Goal: Ask a question: Seek information or help from site administrators or community

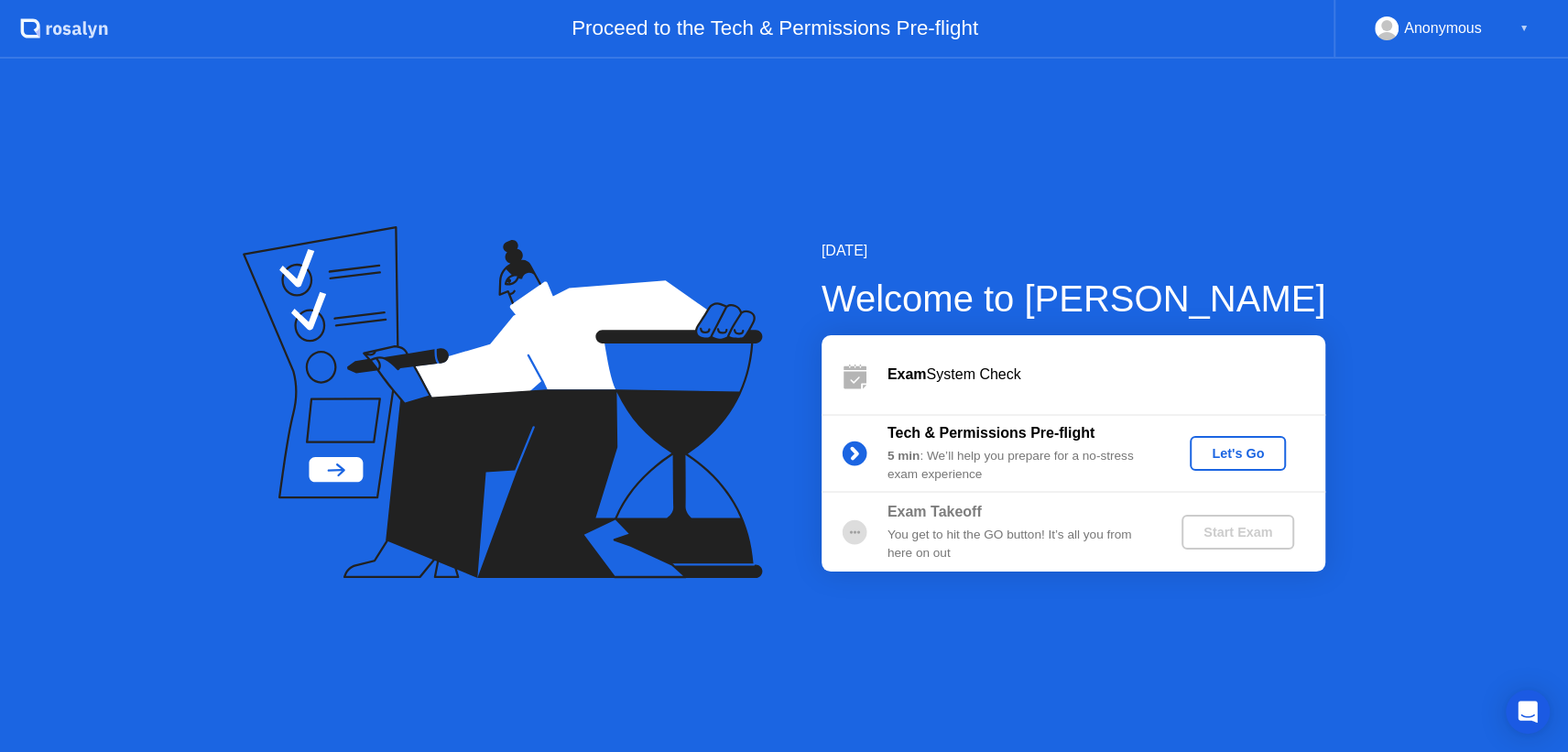
click at [1223, 446] on div "Let's Go" at bounding box center [1238, 453] width 81 height 14
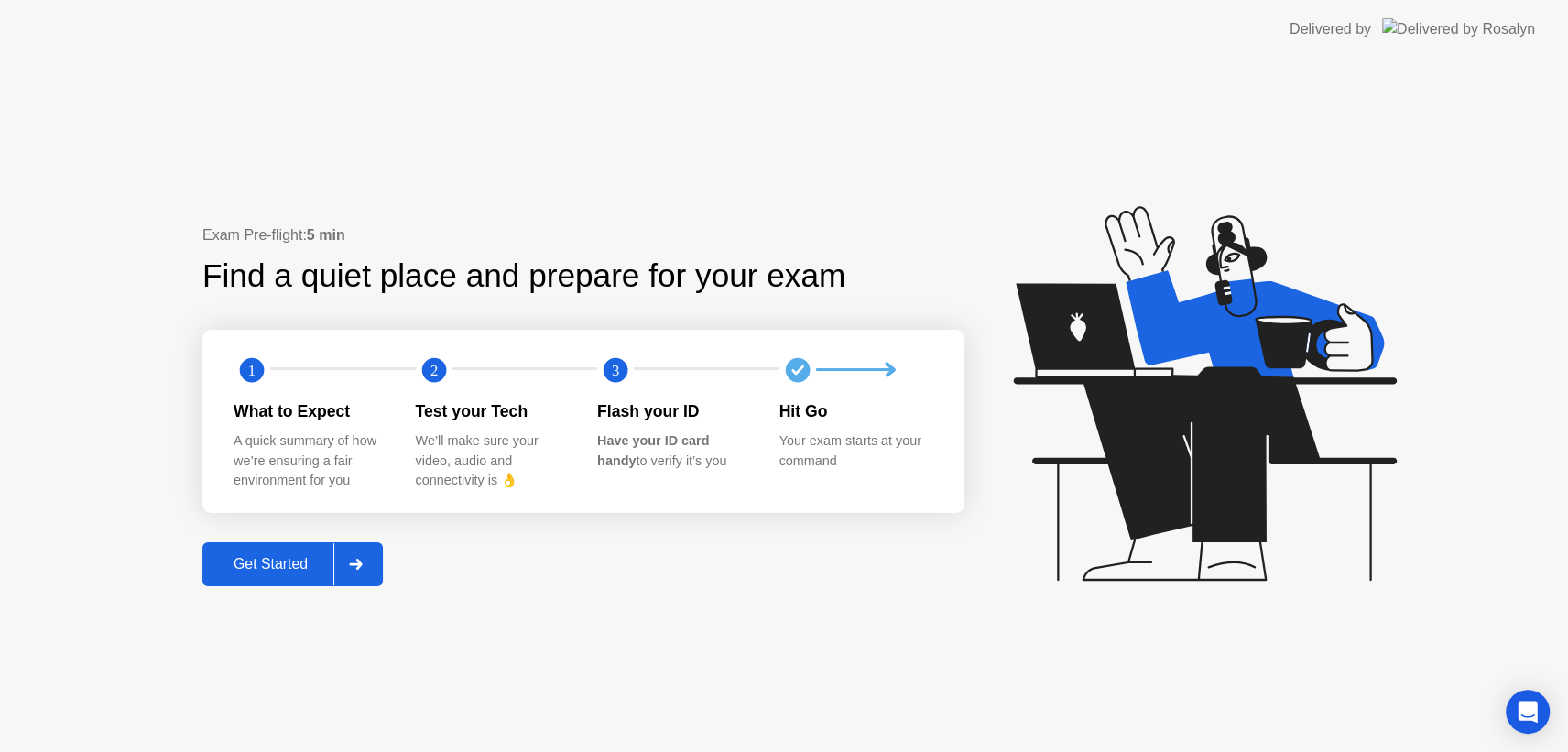
click at [278, 567] on div "Get Started" at bounding box center [270, 564] width 126 height 16
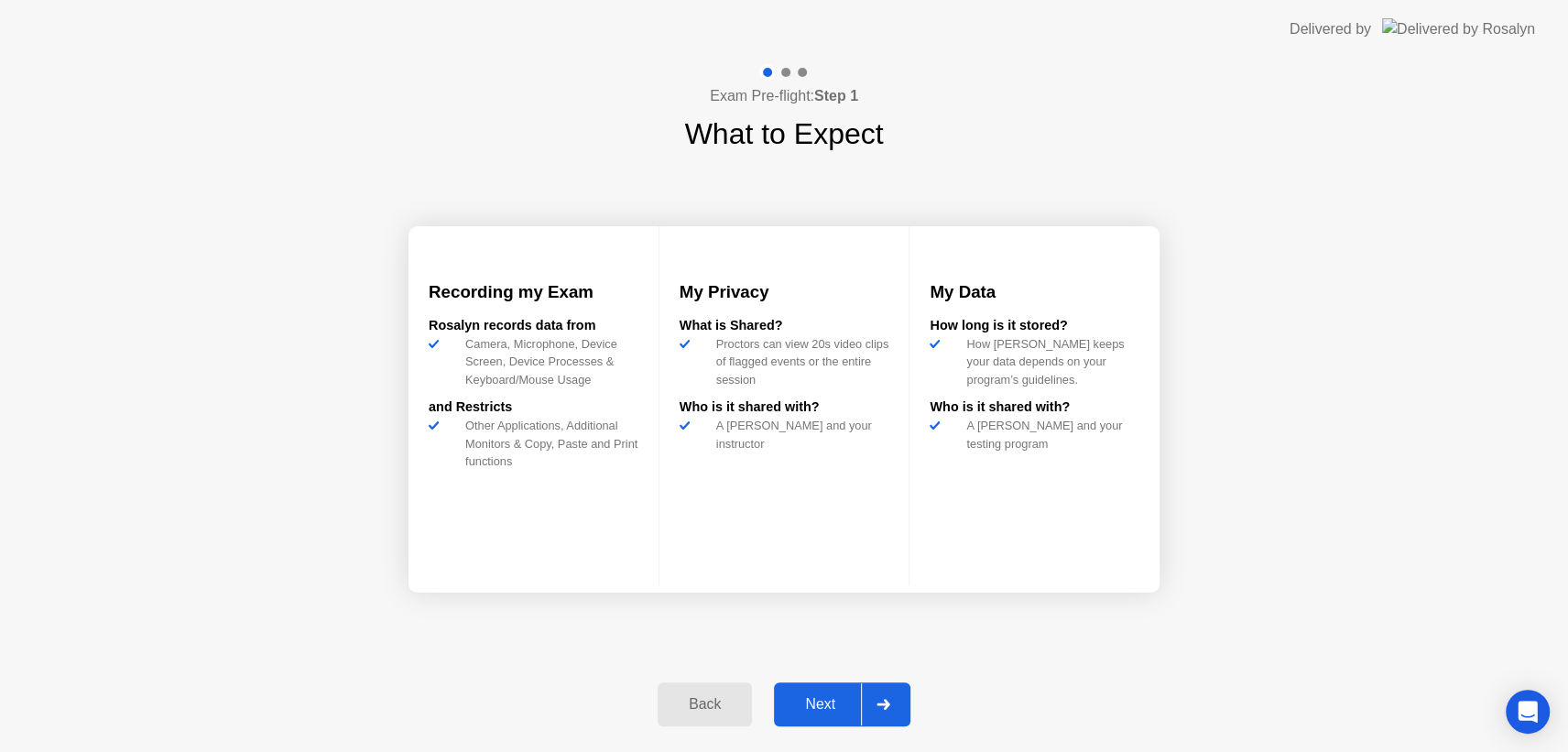
click at [833, 707] on div "Next" at bounding box center [820, 704] width 81 height 16
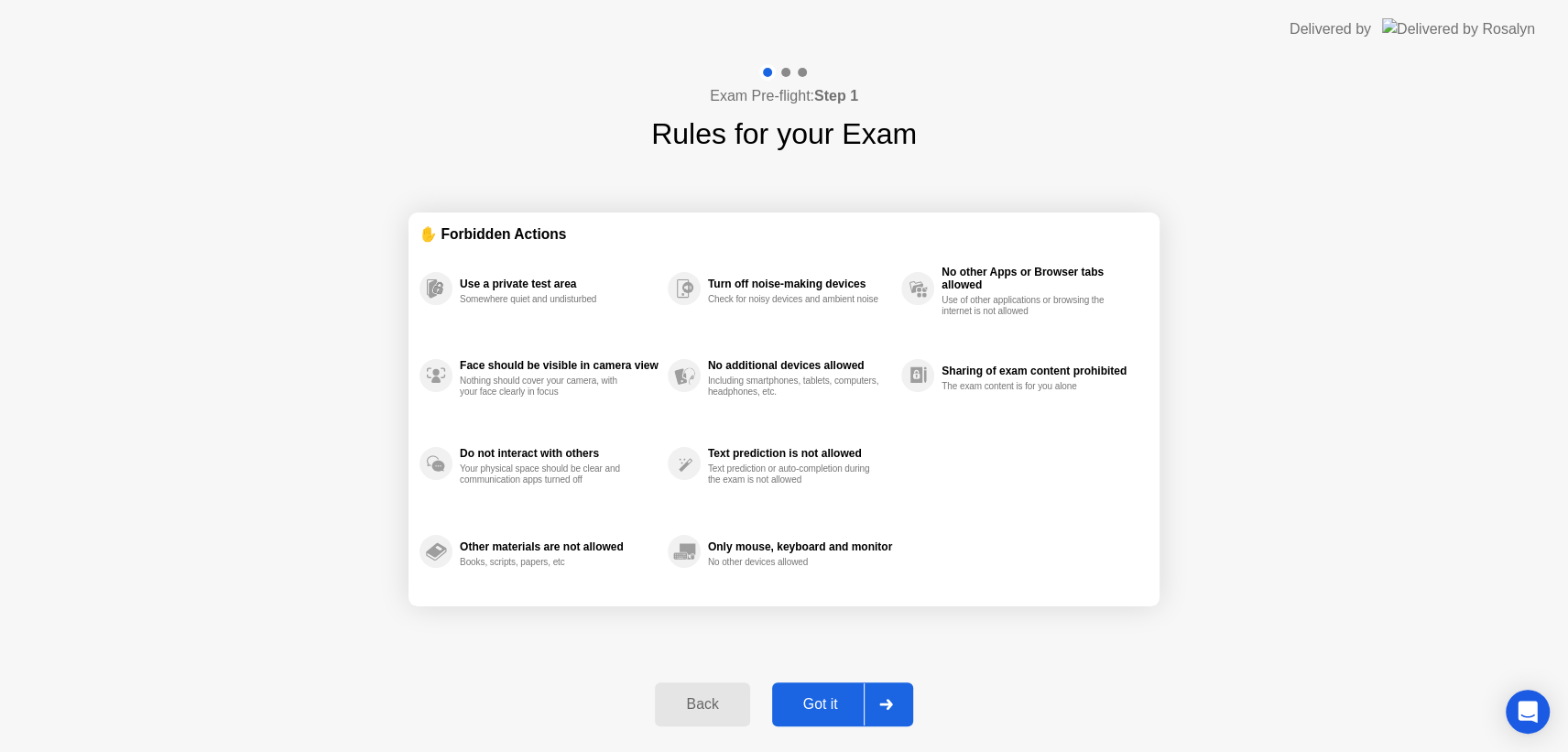
click at [817, 710] on div "Got it" at bounding box center [820, 704] width 86 height 16
select select "**********"
select select "*******"
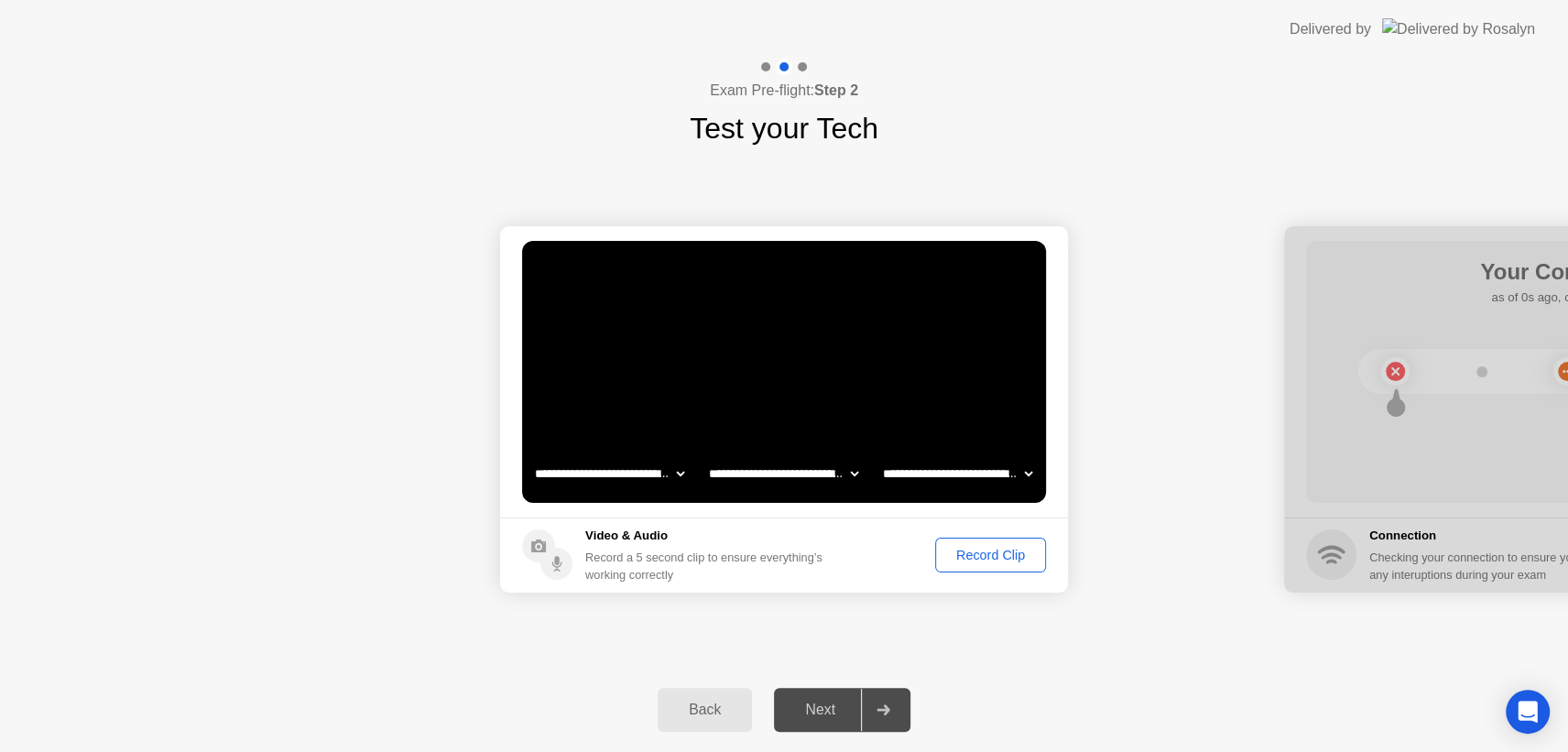
click at [993, 551] on div "Record Clip" at bounding box center [990, 554] width 98 height 14
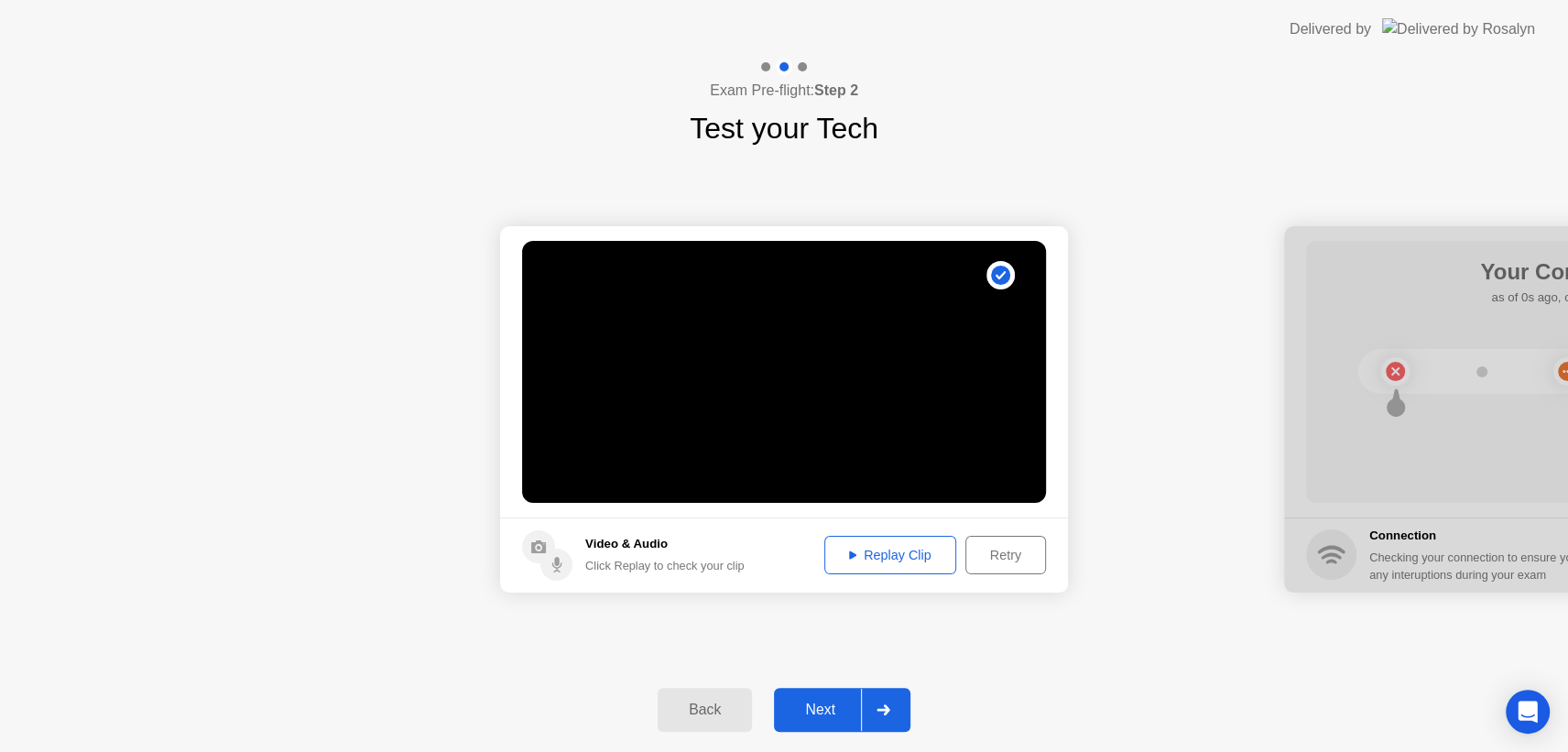
click at [844, 555] on div "Replay Clip" at bounding box center [889, 554] width 119 height 14
click at [550, 567] on circle at bounding box center [556, 564] width 32 height 32
click at [841, 710] on div "Next" at bounding box center [820, 710] width 81 height 16
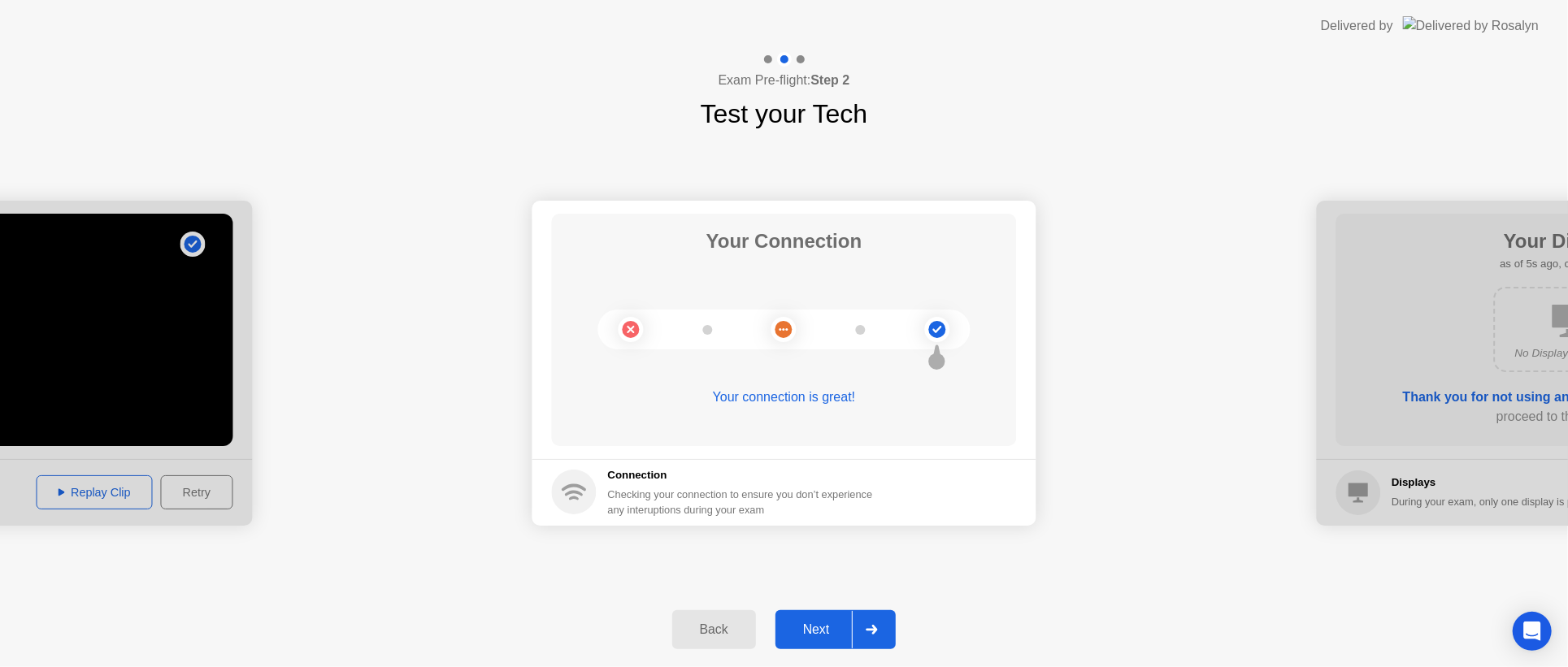
click at [822, 635] on div "Next" at bounding box center [817, 629] width 72 height 15
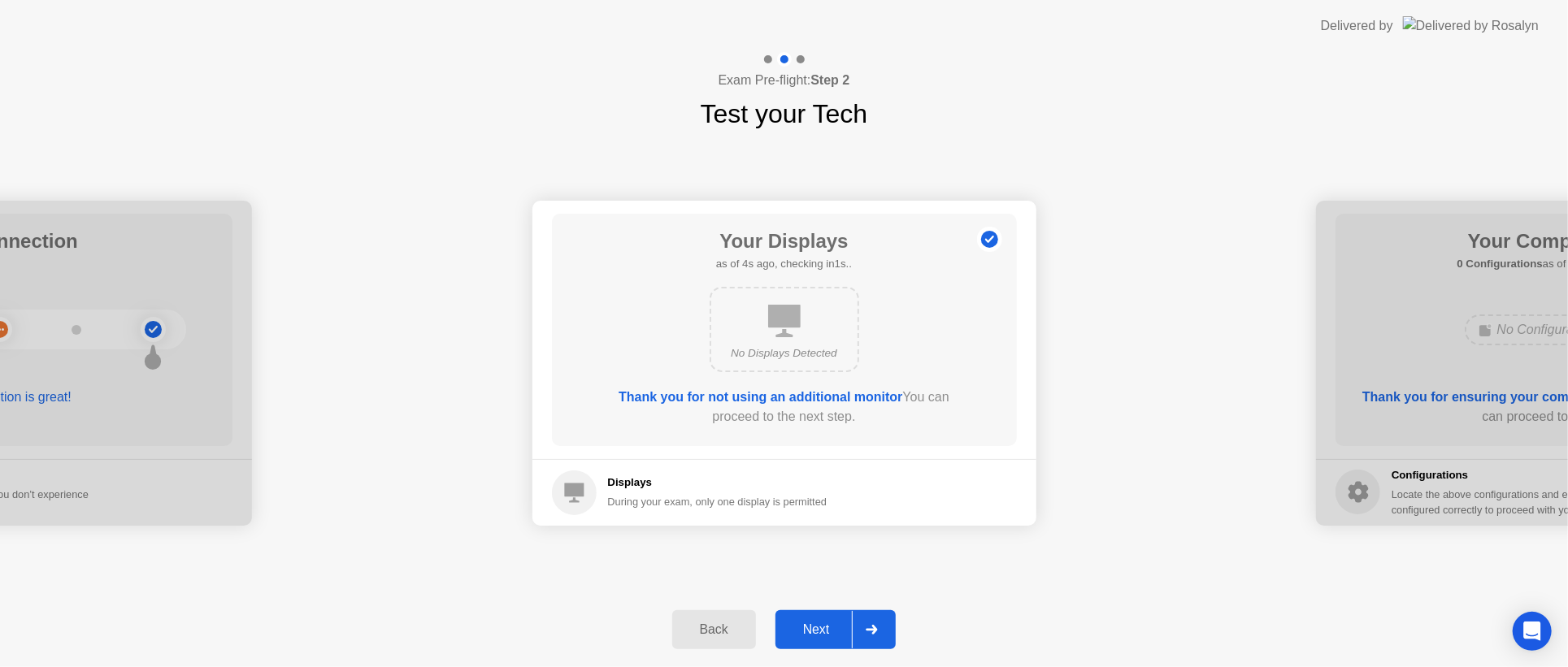
click at [806, 637] on div "Next" at bounding box center [817, 629] width 72 height 15
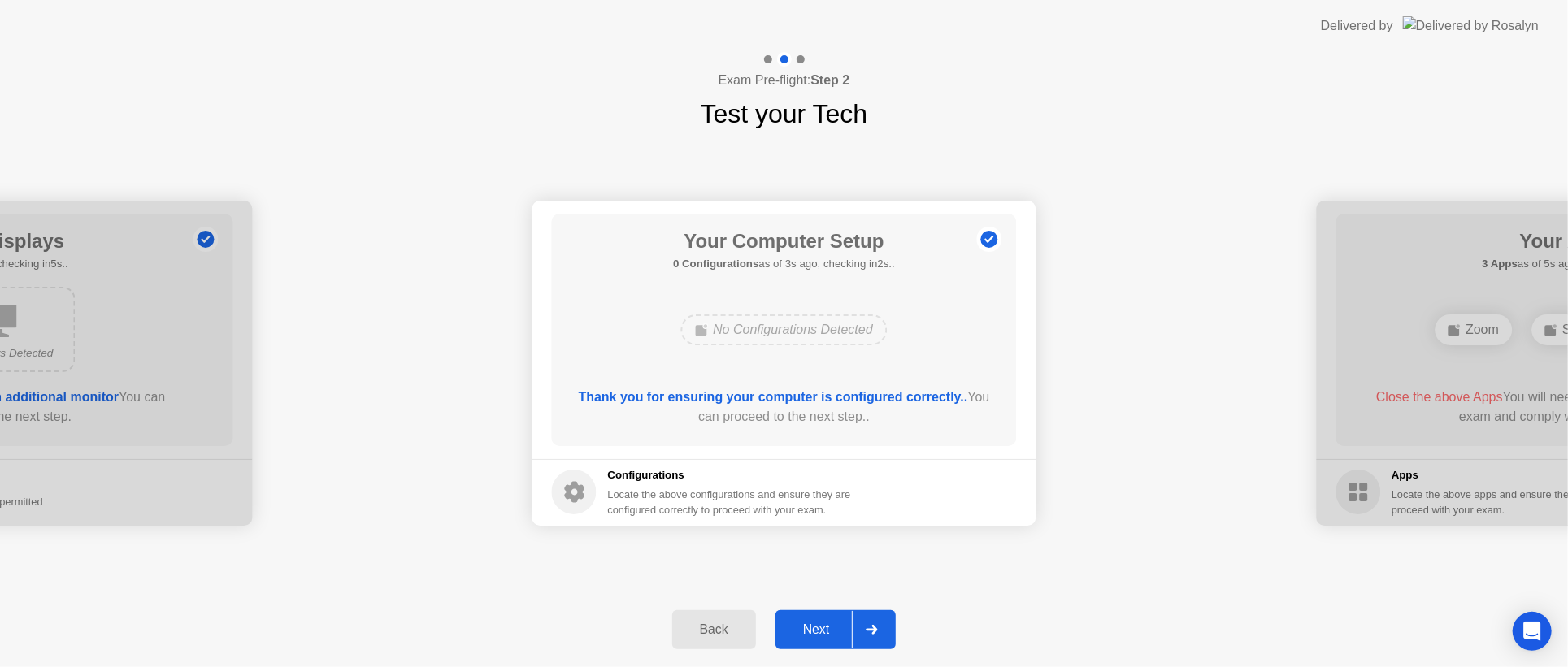
click at [734, 259] on b "0 Configurations" at bounding box center [715, 264] width 86 height 12
click at [713, 331] on div "No Configurations Detected" at bounding box center [784, 330] width 207 height 31
drag, startPoint x: 983, startPoint y: 495, endPoint x: 827, endPoint y: 492, distance: 156.0
click at [827, 492] on footer "Configurations Locate the above configurations and ensure they are configured c…" at bounding box center [784, 492] width 504 height 67
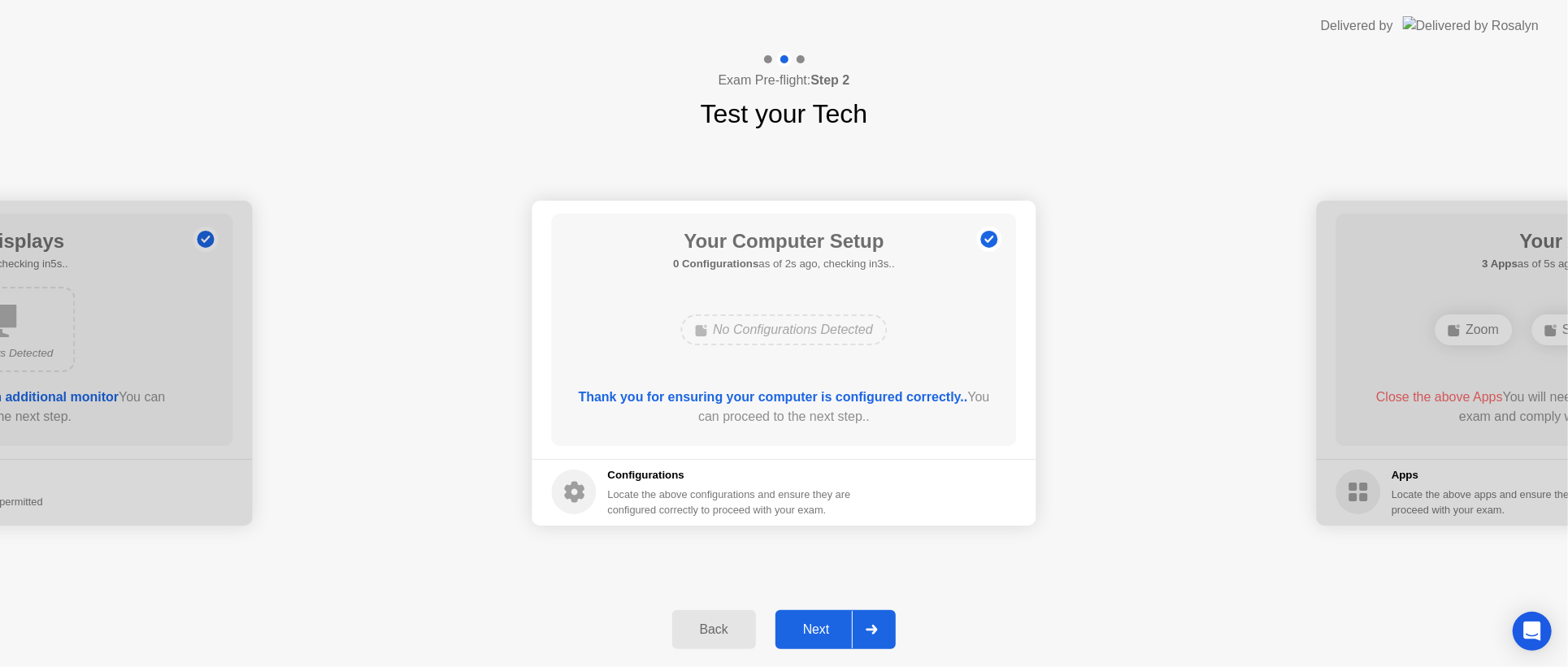
click at [721, 334] on div "No Configurations Detected" at bounding box center [784, 330] width 207 height 31
click at [990, 236] on circle at bounding box center [989, 239] width 17 height 17
click at [845, 631] on div "Next" at bounding box center [817, 629] width 72 height 15
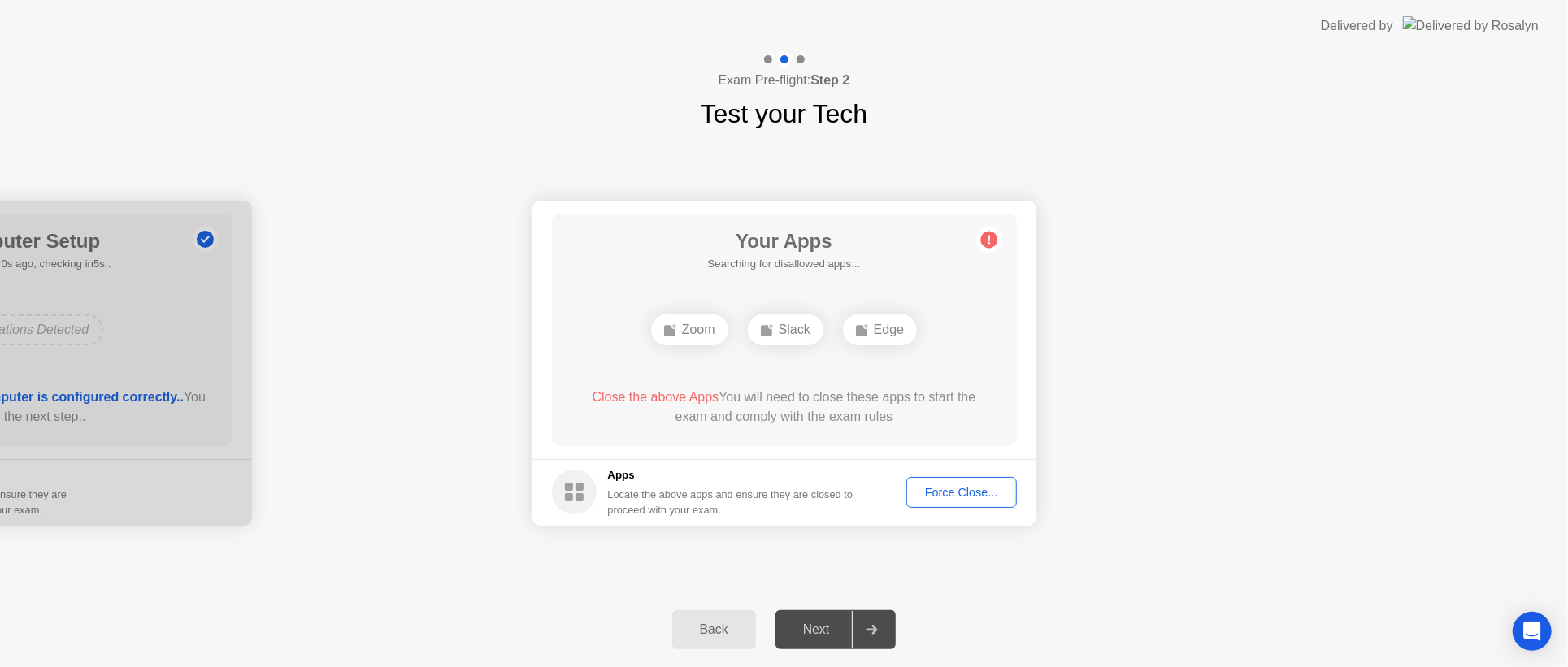
click at [703, 622] on div "Back" at bounding box center [714, 629] width 74 height 15
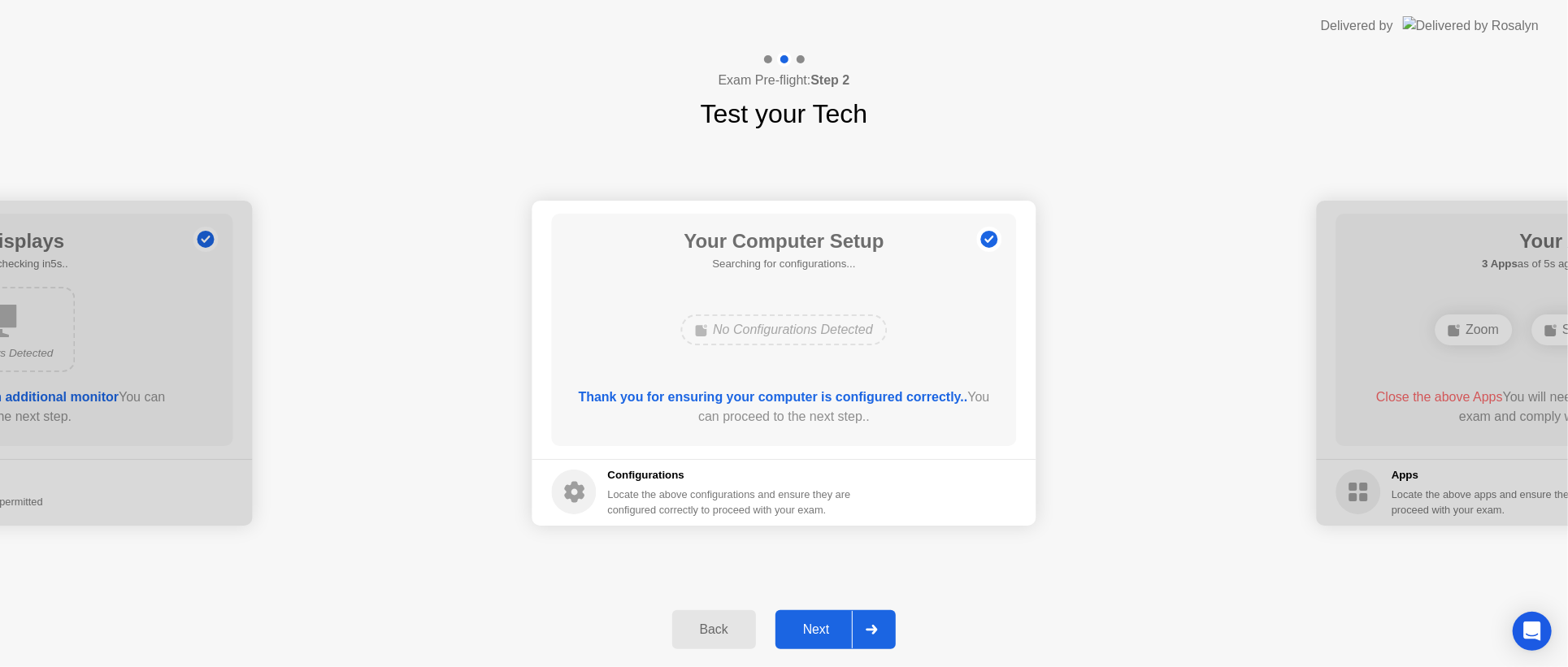
click at [826, 329] on div "No Configurations Detected" at bounding box center [784, 330] width 207 height 31
click at [785, 333] on div "No Configurations Detected" at bounding box center [784, 330] width 207 height 31
click at [767, 399] on b "Thank you for ensuring your computer is configured correctly.." at bounding box center [773, 396] width 389 height 14
click at [841, 253] on h1 "Your Computer Setup" at bounding box center [783, 241] width 222 height 29
click at [815, 630] on div "Next" at bounding box center [817, 629] width 72 height 15
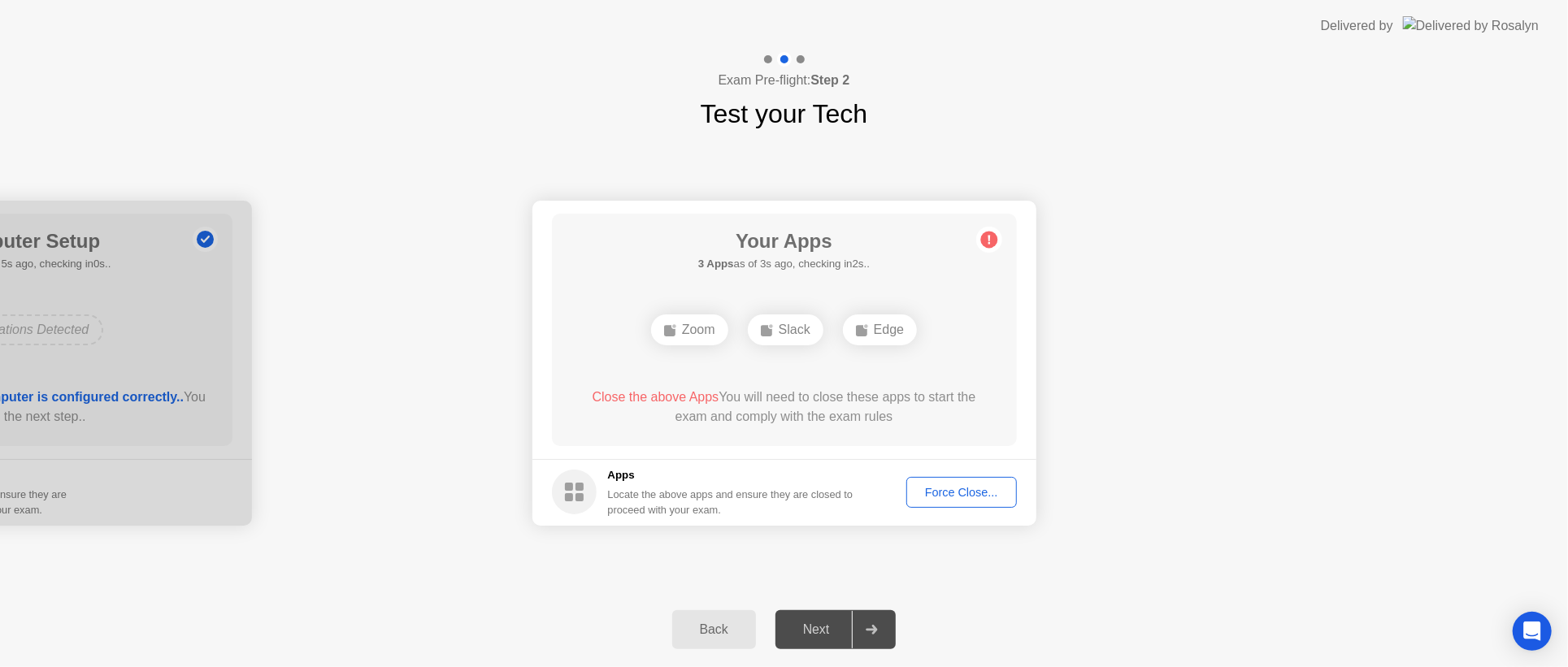
click at [965, 488] on div "Force Close..." at bounding box center [961, 491] width 99 height 13
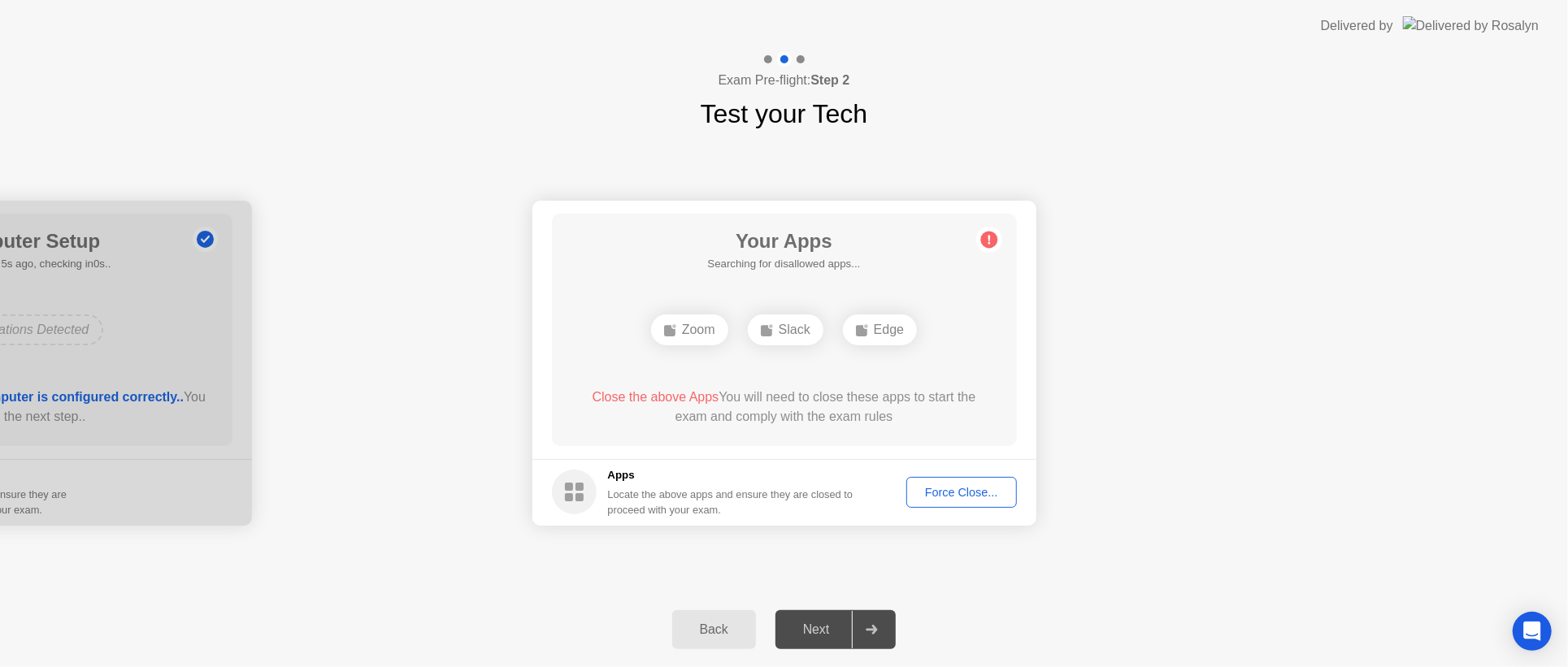
click at [812, 637] on div "Next" at bounding box center [817, 629] width 72 height 15
click at [183, 396] on div at bounding box center [0, 362] width 504 height 325
click at [715, 628] on div "Back" at bounding box center [714, 629] width 74 height 15
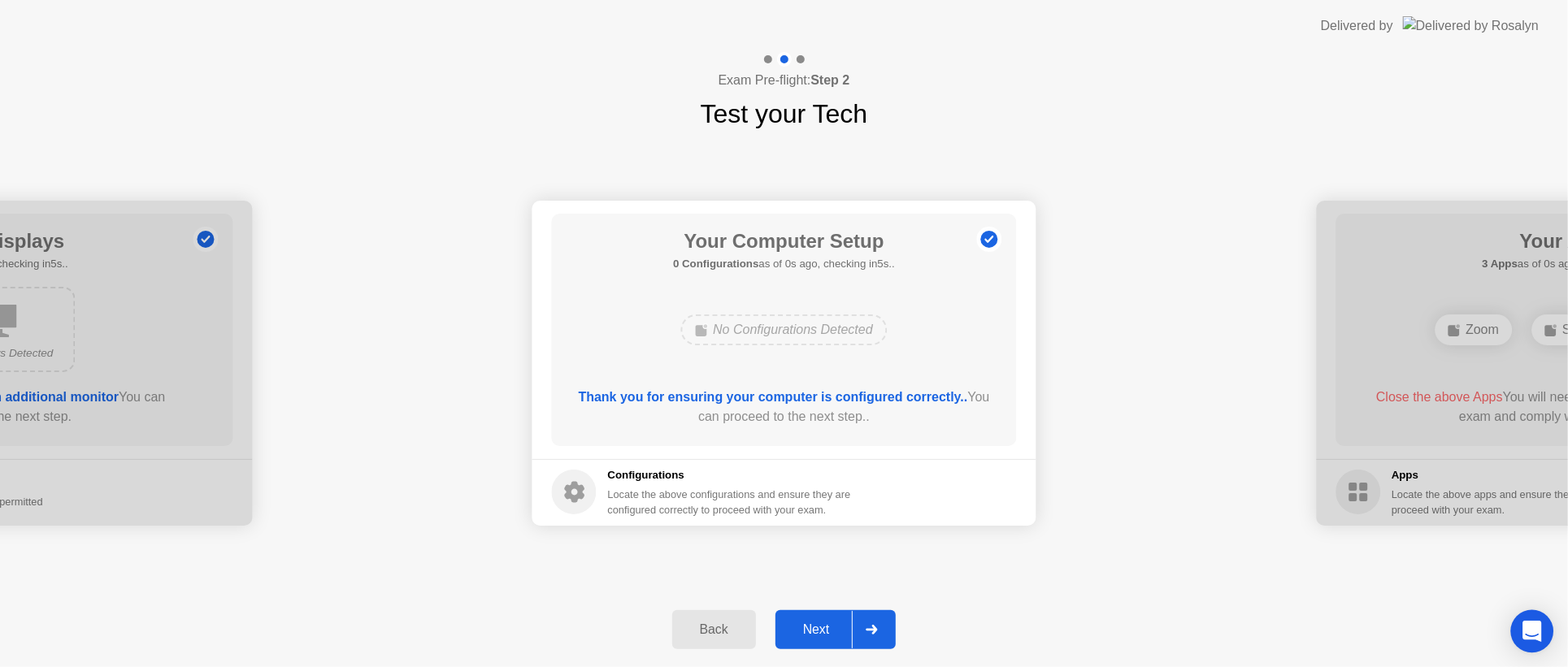
click at [1524, 627] on icon "Open Intercom Messenger" at bounding box center [1532, 631] width 21 height 21
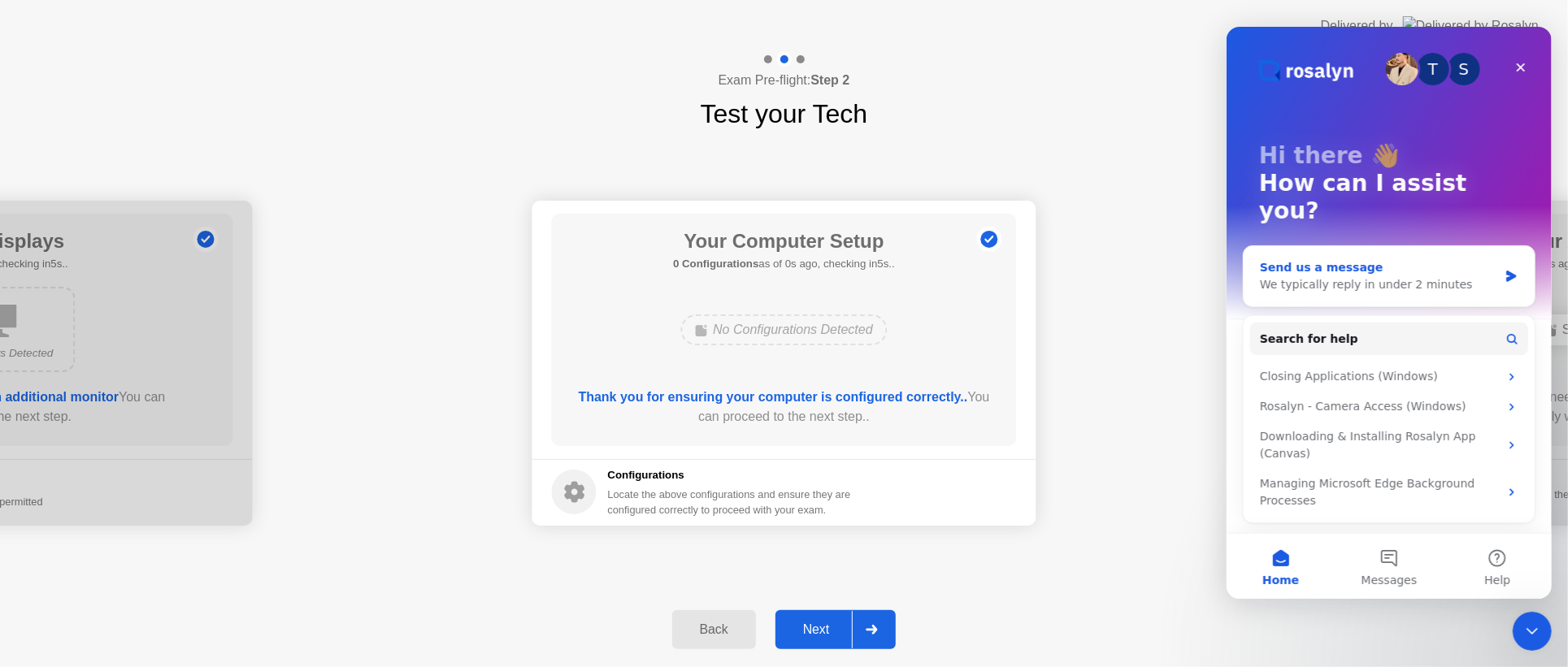
click at [1302, 277] on div "We typically reply in under 2 minutes" at bounding box center [1378, 285] width 238 height 17
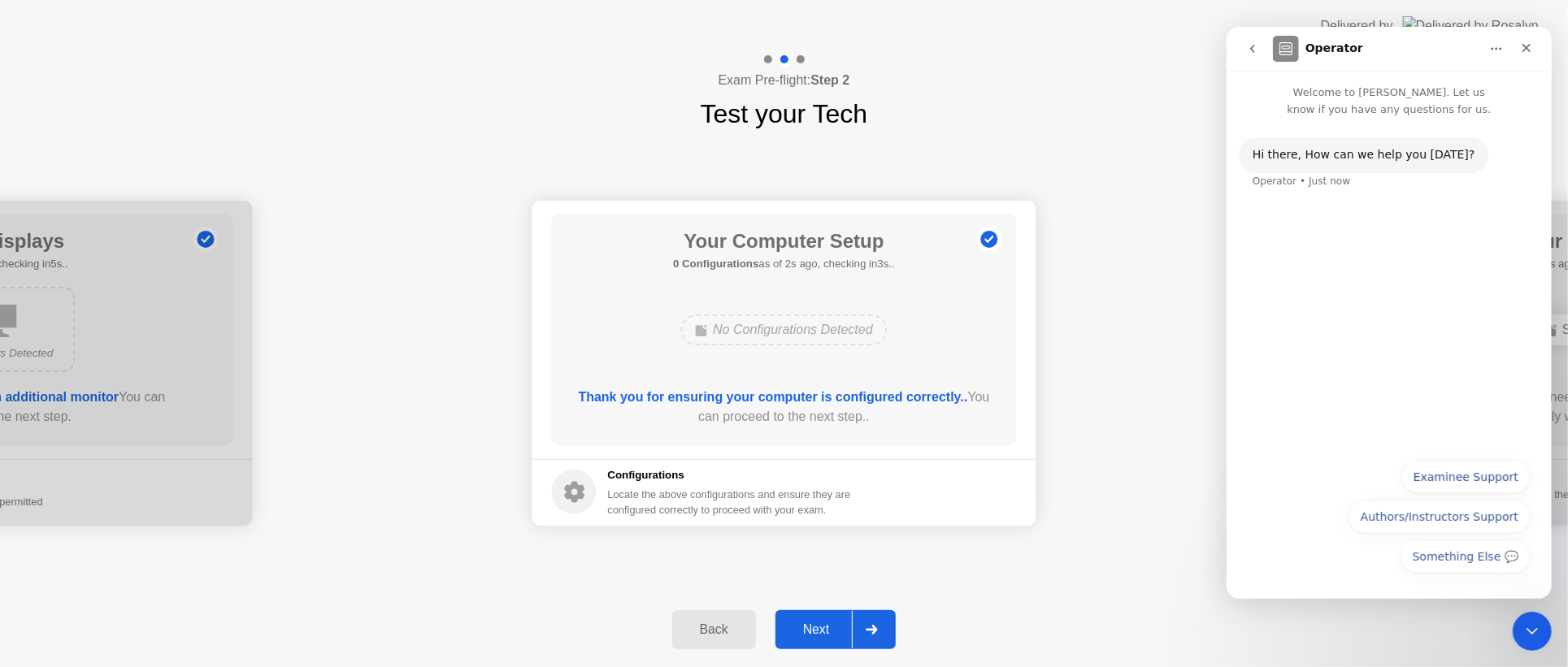
click at [1304, 266] on div "Hi ​there, How can we help you [DATE]? Operator • Just now" at bounding box center [1387, 284] width 325 height 332
click at [1334, 228] on div "Hi ​there, How can we help you [DATE]? Operator • Just now" at bounding box center [1387, 284] width 325 height 332
click at [1356, 195] on div "Hi ​there, How can we help you [DATE]? Operator • Just now" at bounding box center [1388, 172] width 299 height 71
click at [1286, 428] on div "Hi ​there, How can we help you [DATE]? Operator • Just now" at bounding box center [1387, 284] width 325 height 332
click at [1313, 582] on div "Something Else 💬 Examinee Support Authors/Instructors Support Something Else 💬" at bounding box center [1387, 517] width 325 height 134
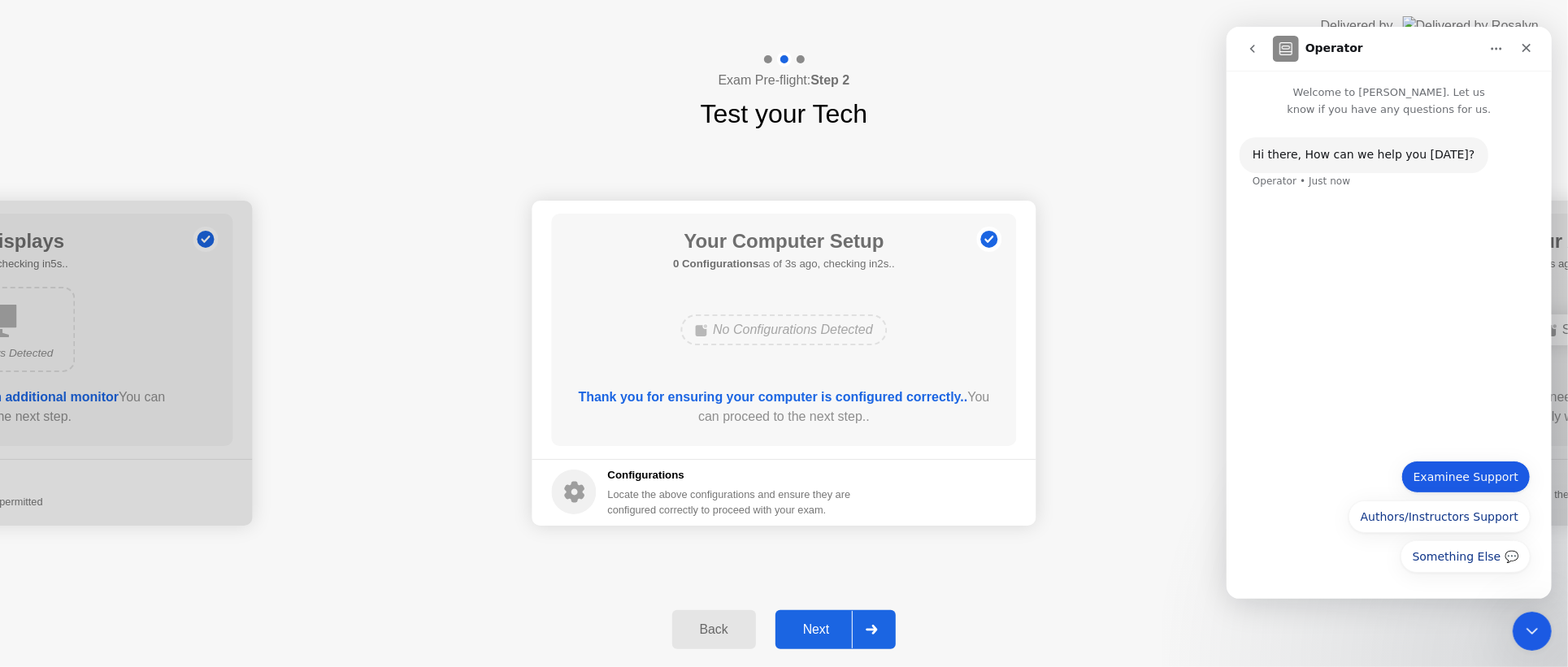
click at [1446, 486] on button "Examinee Support" at bounding box center [1464, 477] width 129 height 33
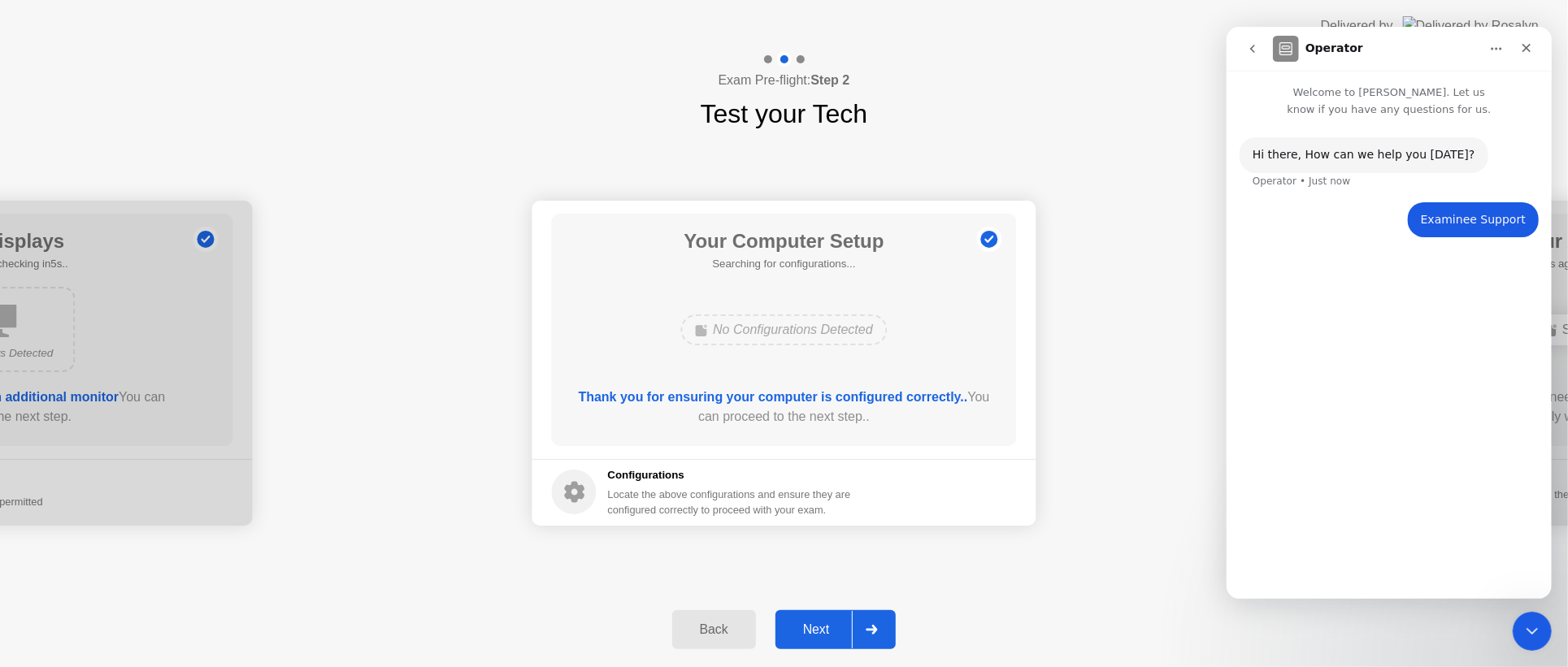
click at [1395, 553] on div "Hi ​there, How can we help you [DATE]? Operator • Just now Examinee Support • J…" at bounding box center [1387, 351] width 325 height 467
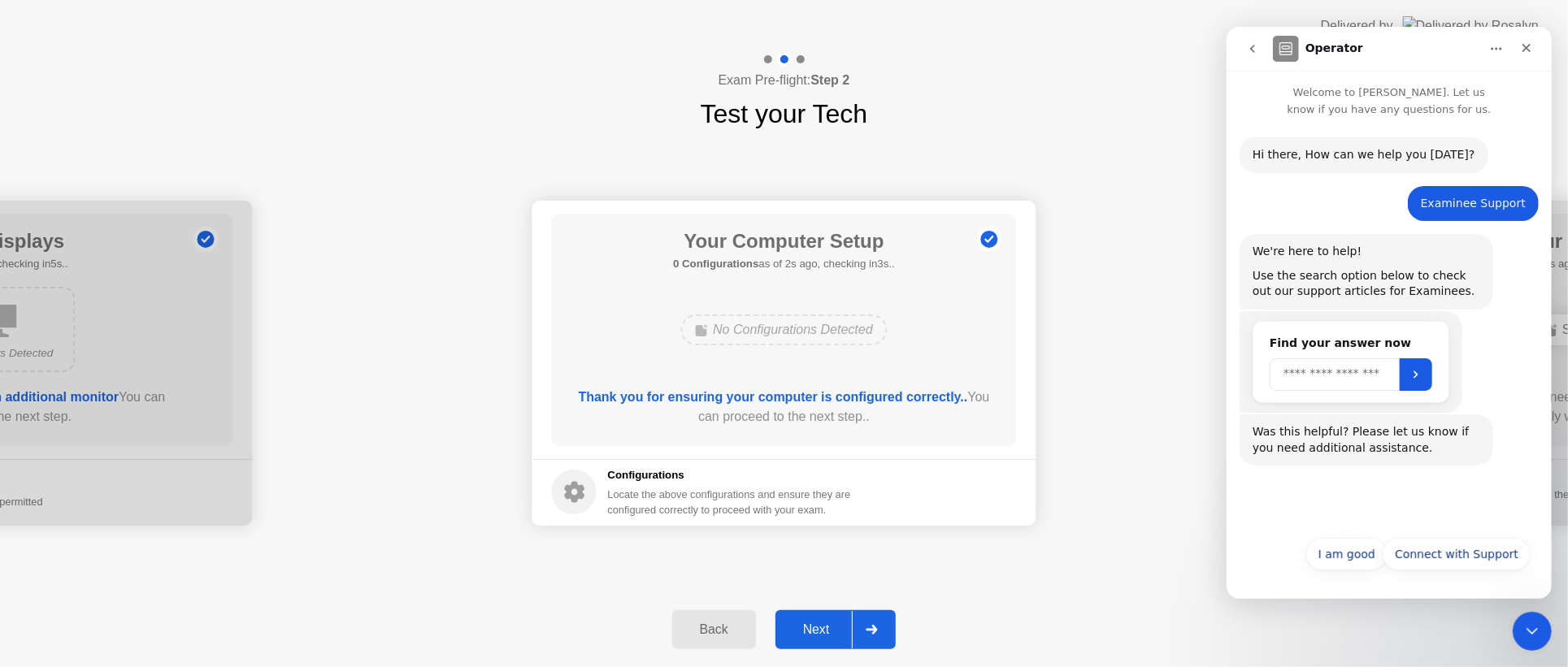
click at [1320, 375] on input "Search" at bounding box center [1334, 374] width 130 height 33
type input "*"
type input "**********"
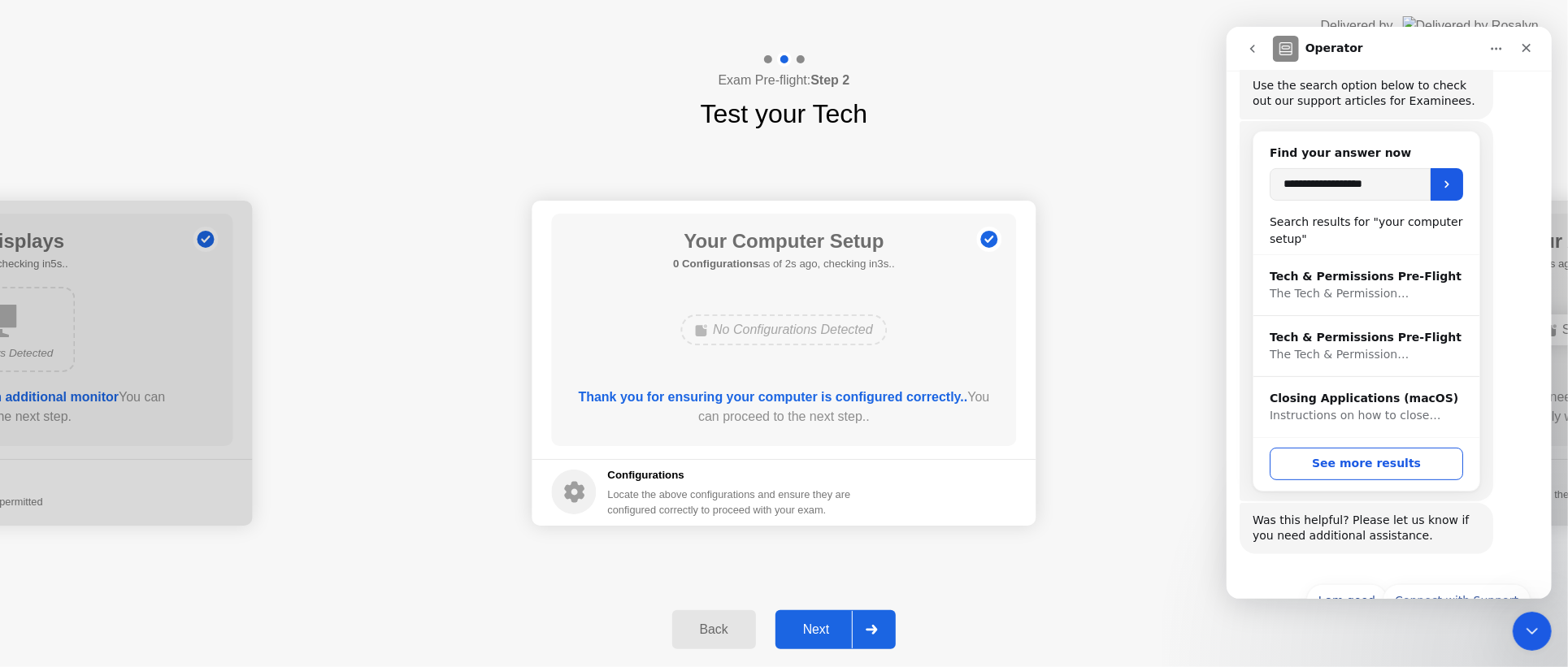
scroll to position [235, 0]
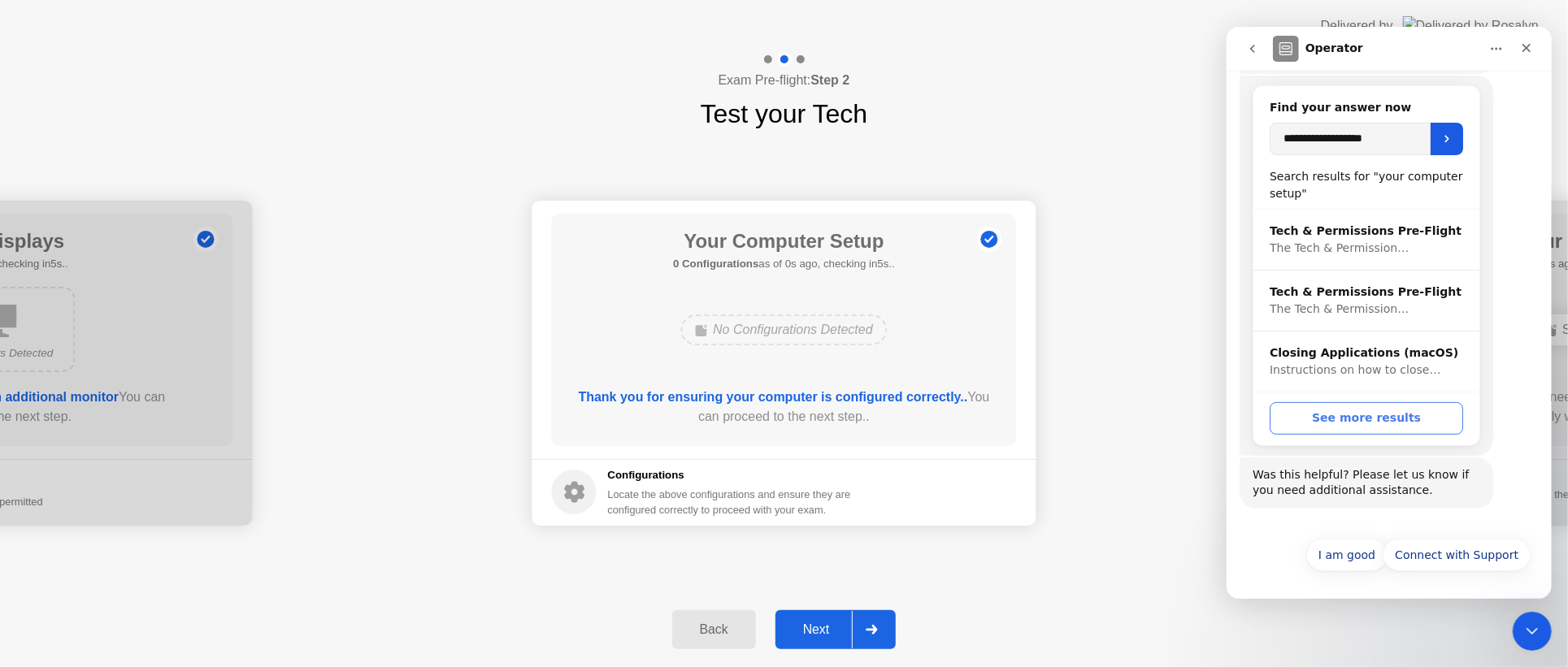
click at [1339, 416] on button "See more results" at bounding box center [1366, 419] width 194 height 33
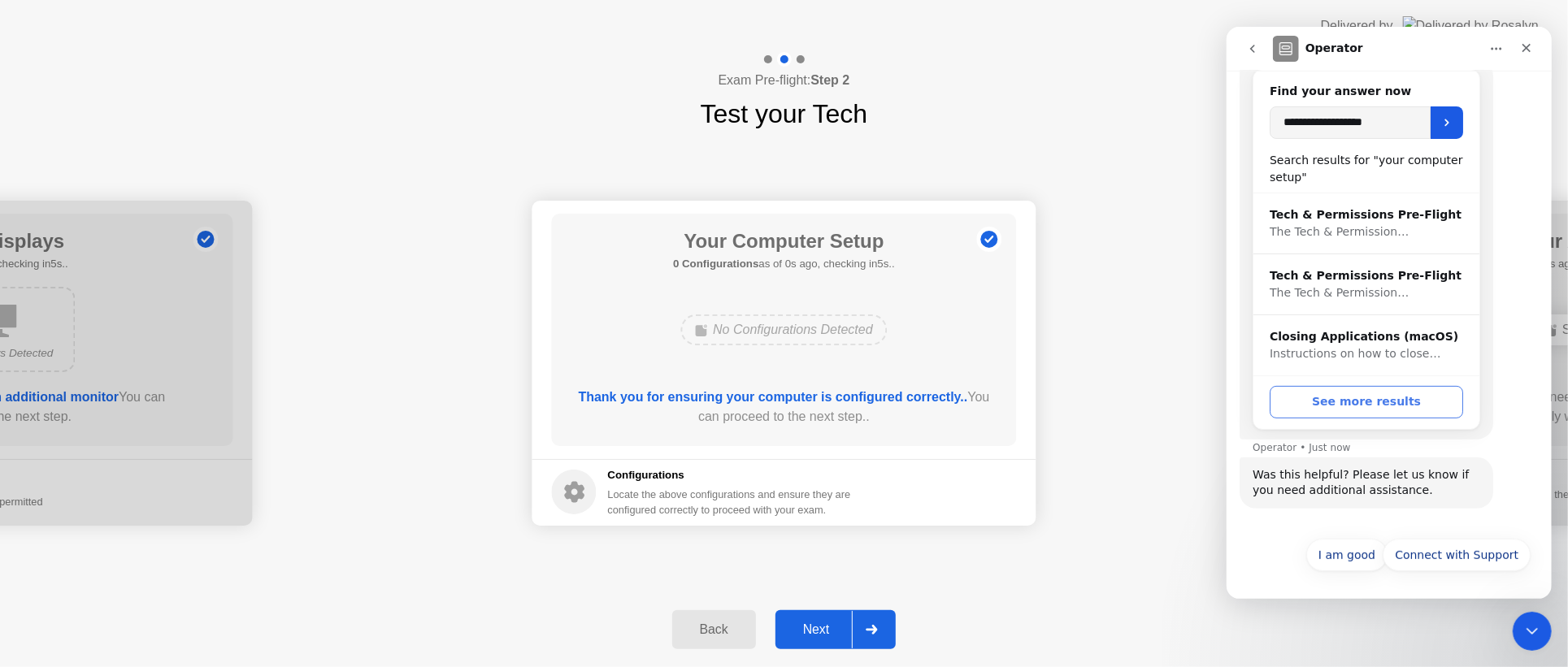
scroll to position [252, 0]
click at [1338, 406] on button "See more results" at bounding box center [1366, 402] width 194 height 33
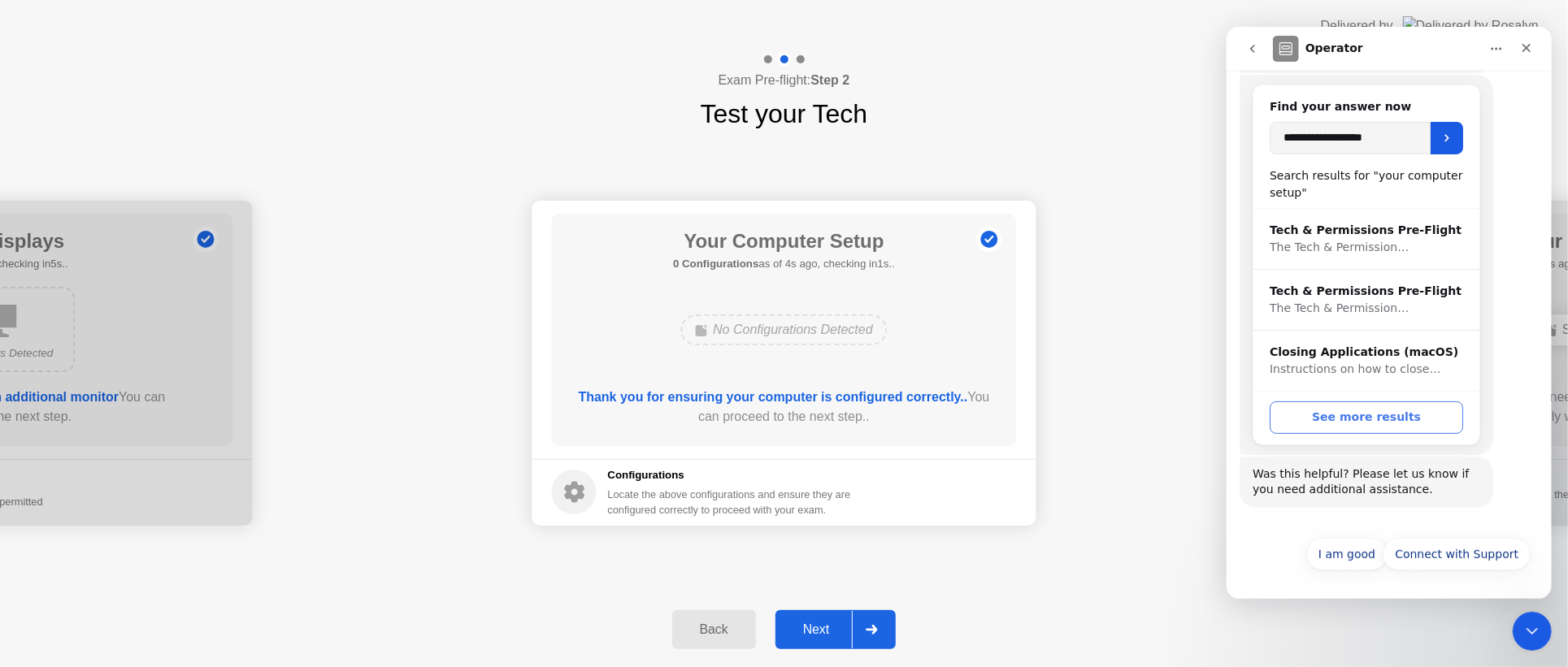
scroll to position [235, 0]
click at [1334, 510] on div "Was this helpful? Please let us know if you need additional assistance. Operato…" at bounding box center [1388, 492] width 299 height 71
drag, startPoint x: 1518, startPoint y: 86, endPoint x: 1517, endPoint y: 60, distance: 26.0
click at [1518, 84] on div "**********" at bounding box center [1388, 266] width 299 height 382
drag, startPoint x: 1331, startPoint y: 95, endPoint x: 1364, endPoint y: 125, distance: 44.6
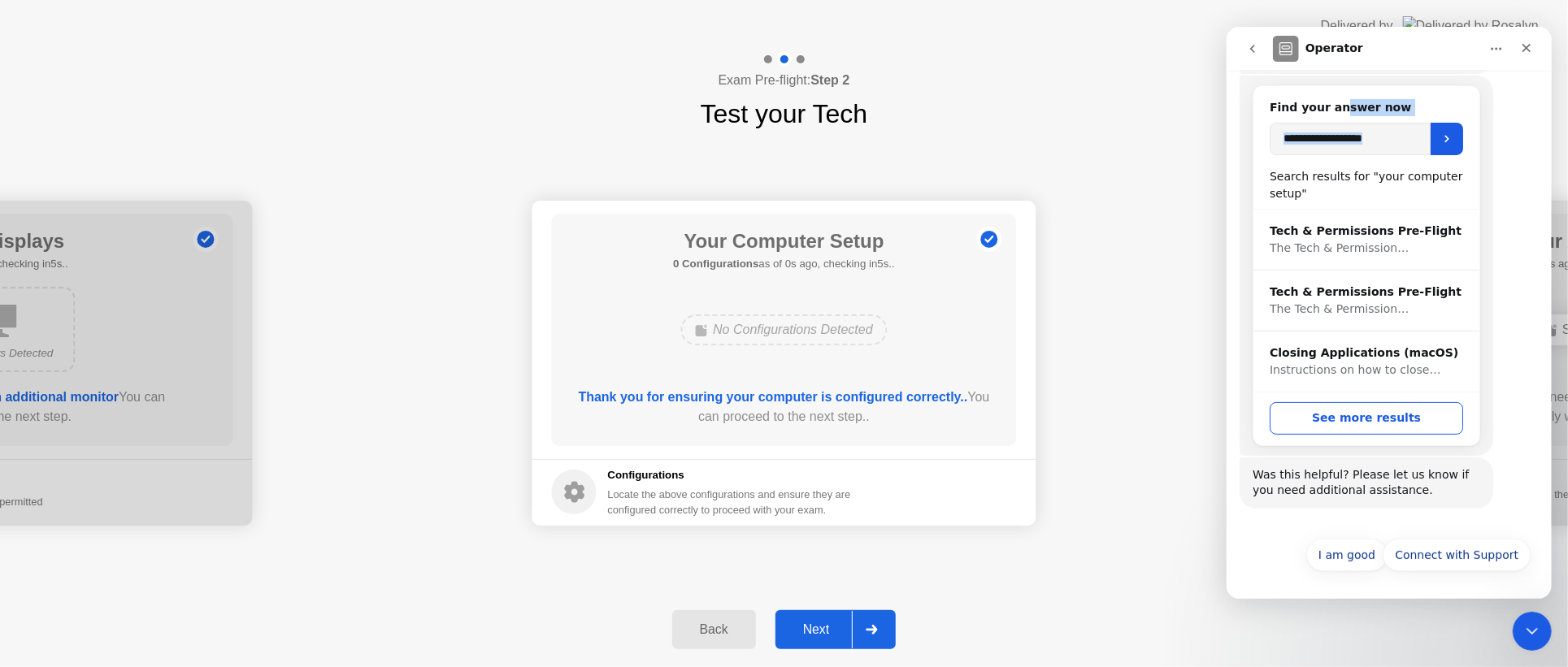
click at [1330, 156] on div "**********" at bounding box center [1366, 267] width 226 height 361
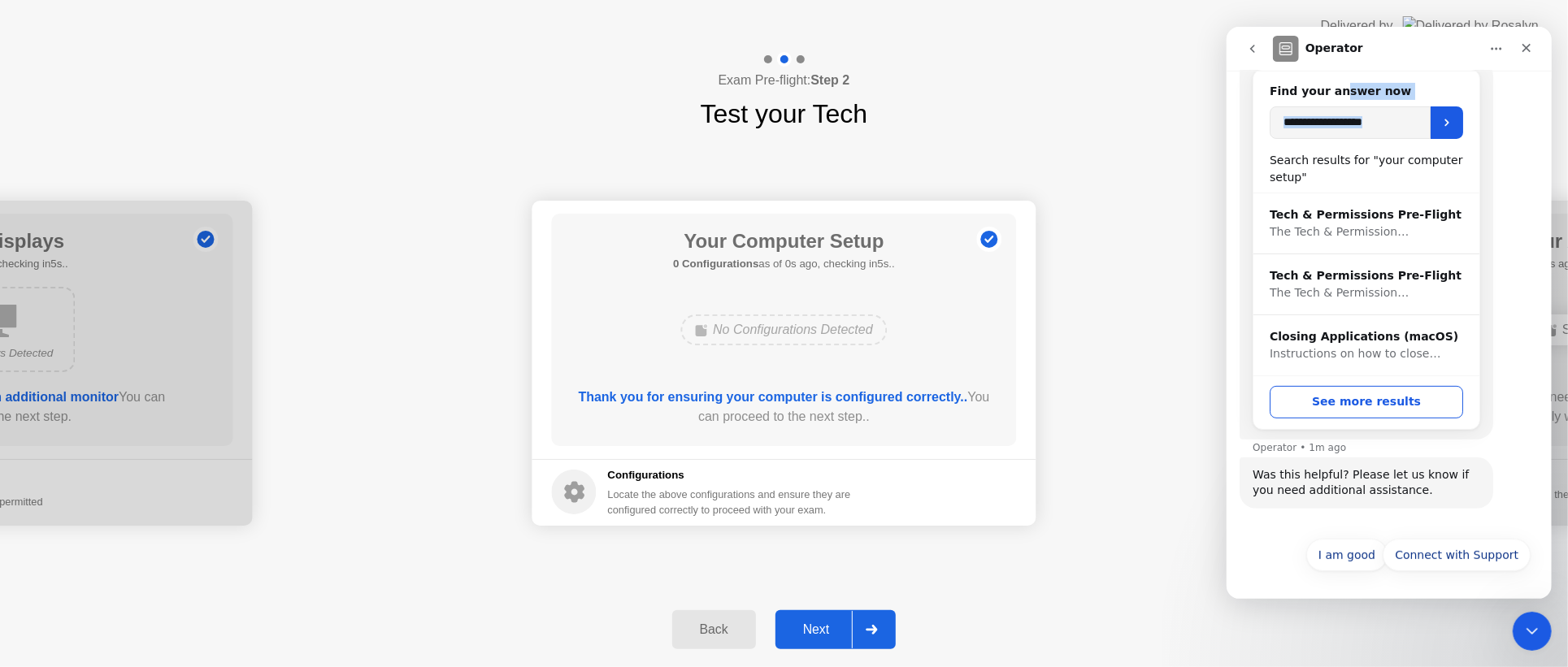
click at [1403, 117] on input "**********" at bounding box center [1350, 122] width 161 height 33
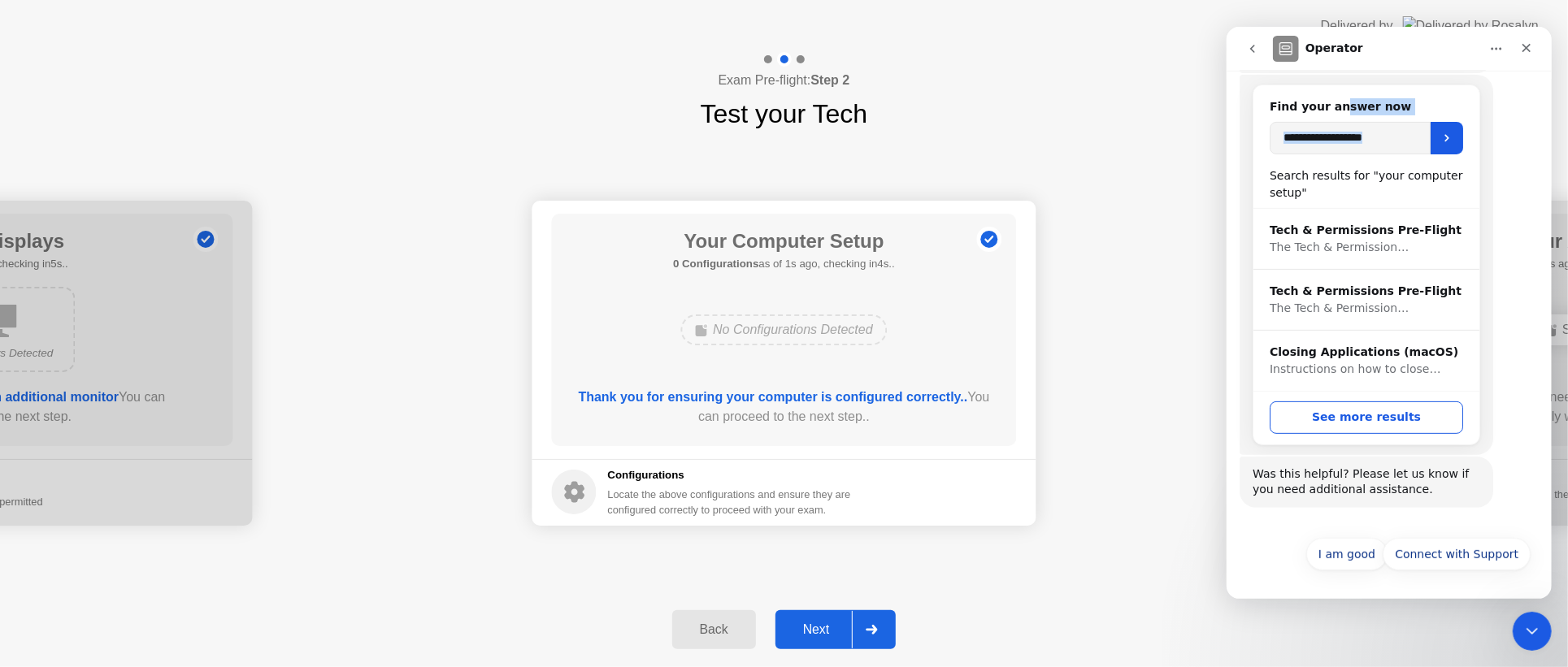
click at [1403, 103] on h2 "Find your answer now" at bounding box center [1366, 107] width 194 height 17
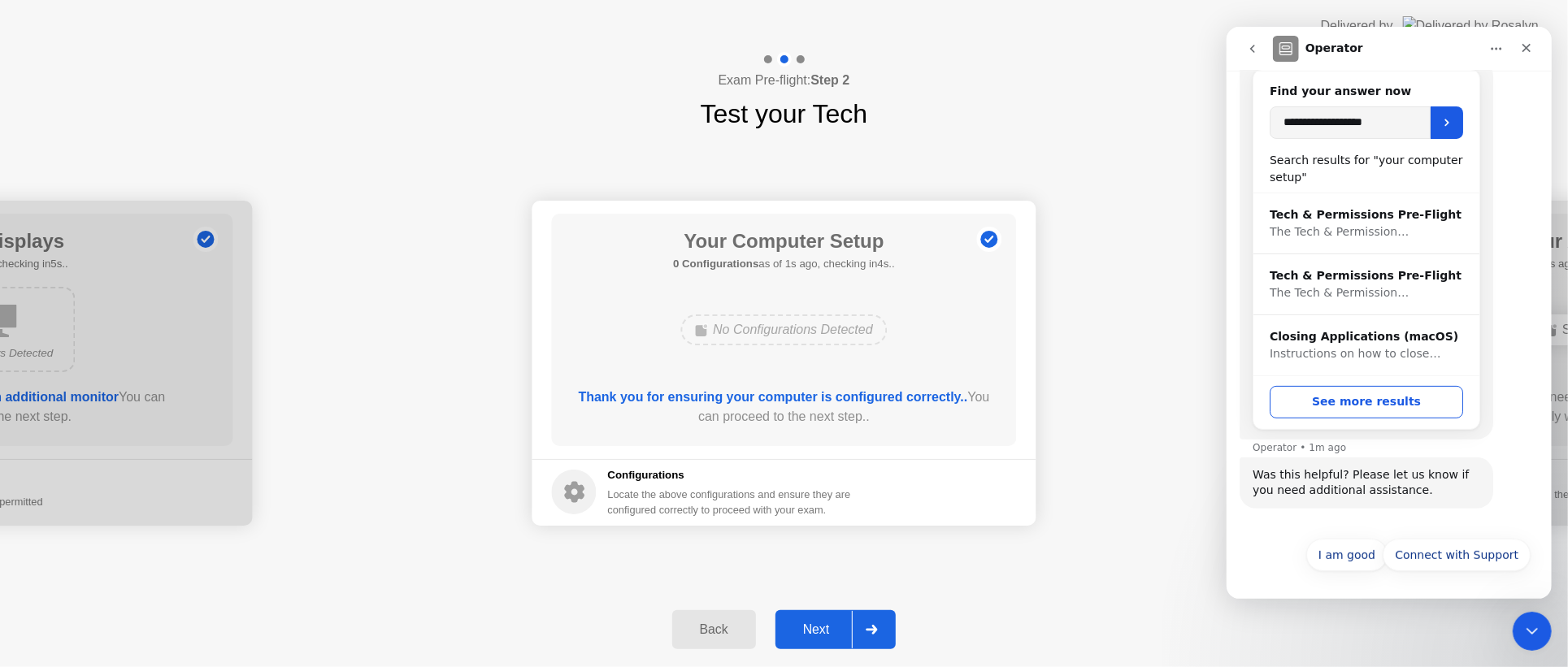
scroll to position [252, 0]
drag, startPoint x: 1406, startPoint y: 126, endPoint x: 1202, endPoint y: 132, distance: 204.1
click at [1225, 132] on html "**********" at bounding box center [1387, 313] width 325 height 572
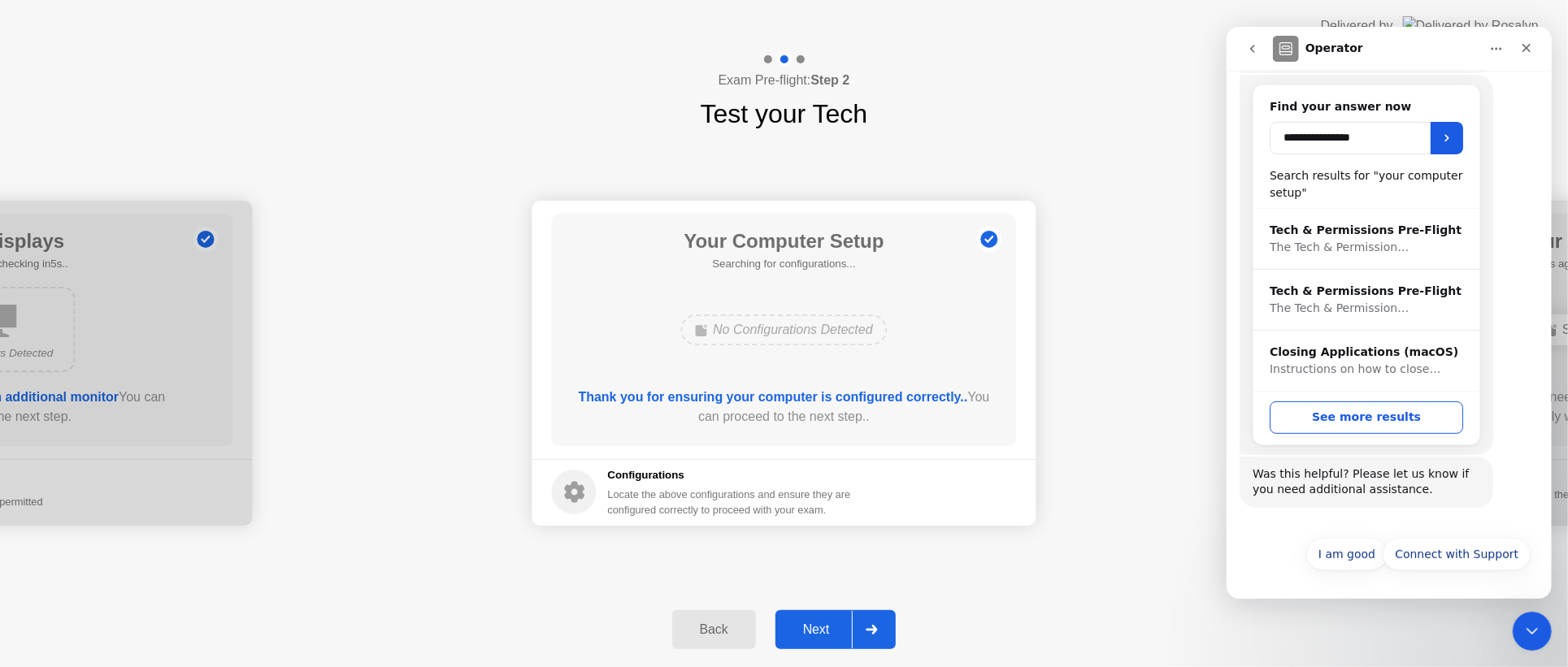
scroll to position [235, 0]
type input "**********"
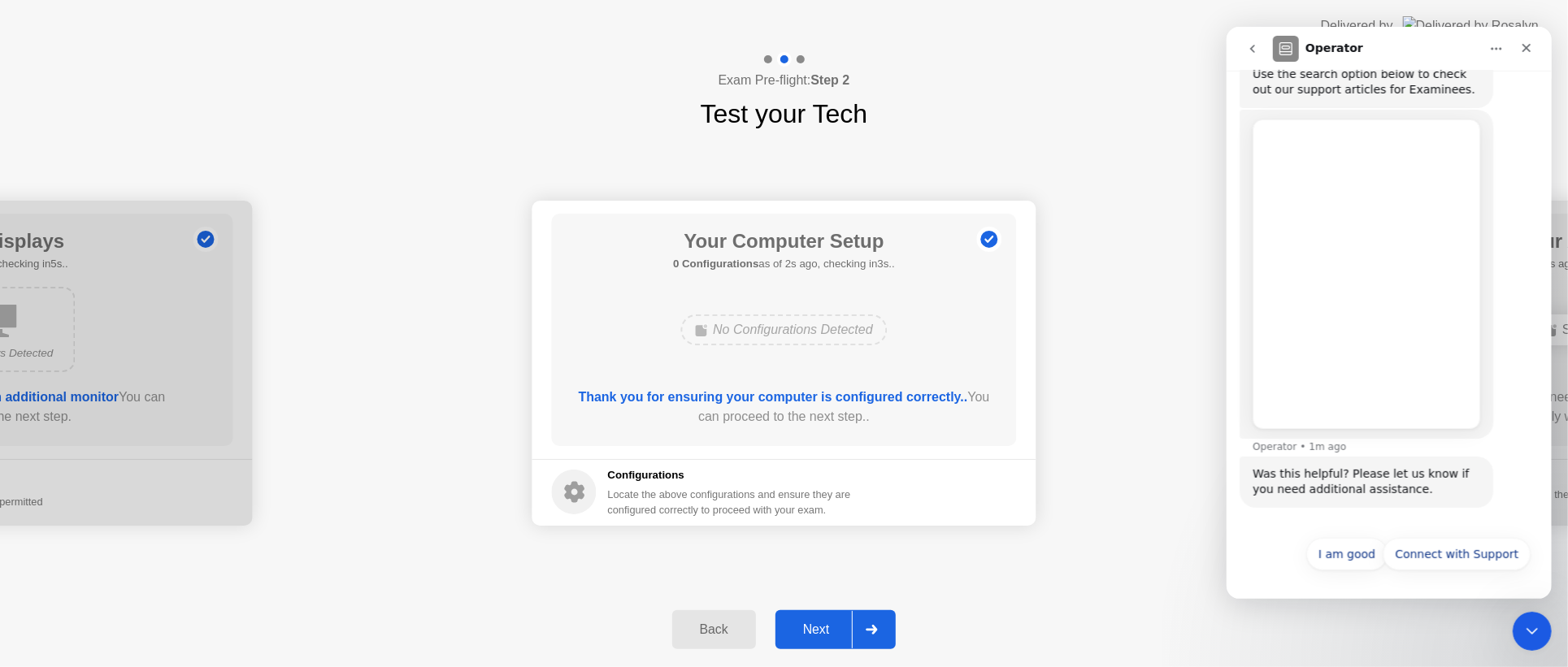
scroll to position [200, 0]
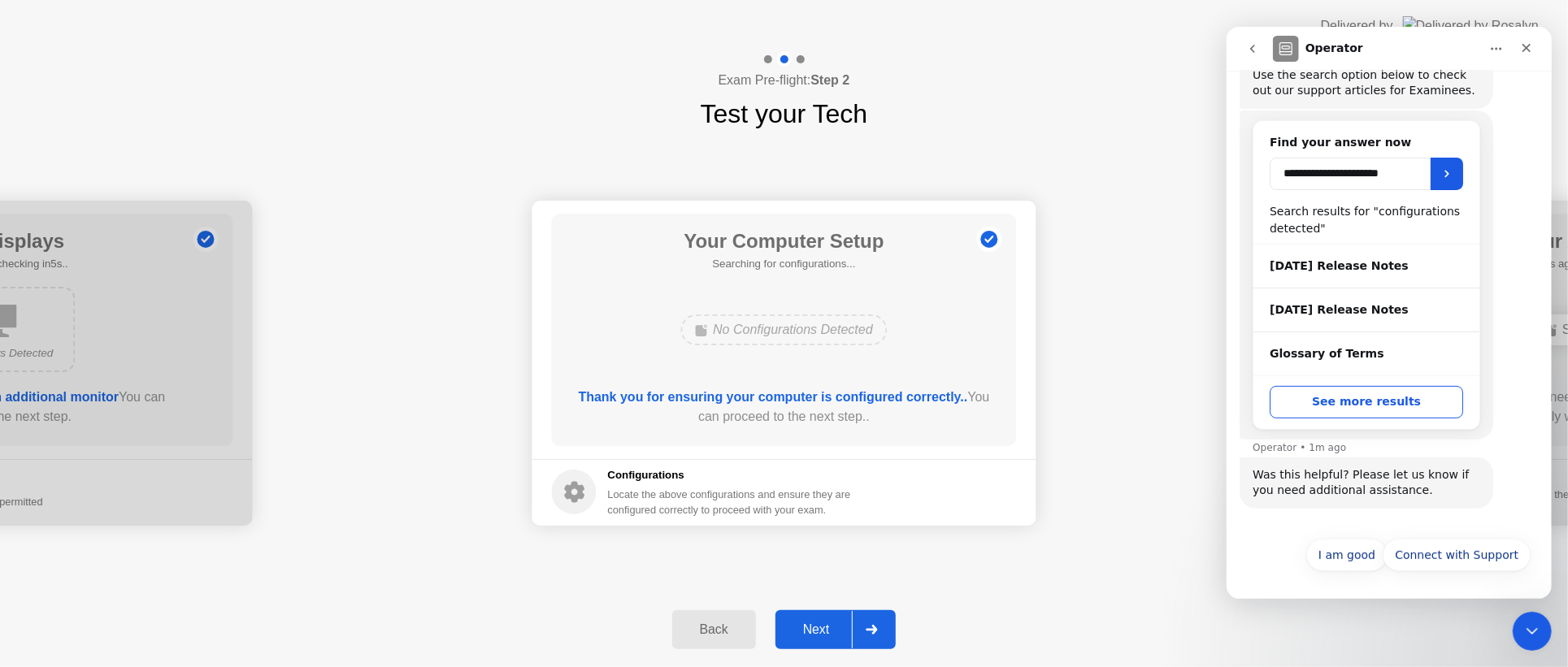
drag, startPoint x: 1351, startPoint y: 178, endPoint x: 1420, endPoint y: 211, distance: 76.5
click at [1420, 211] on div "**********" at bounding box center [1366, 277] width 194 height 284
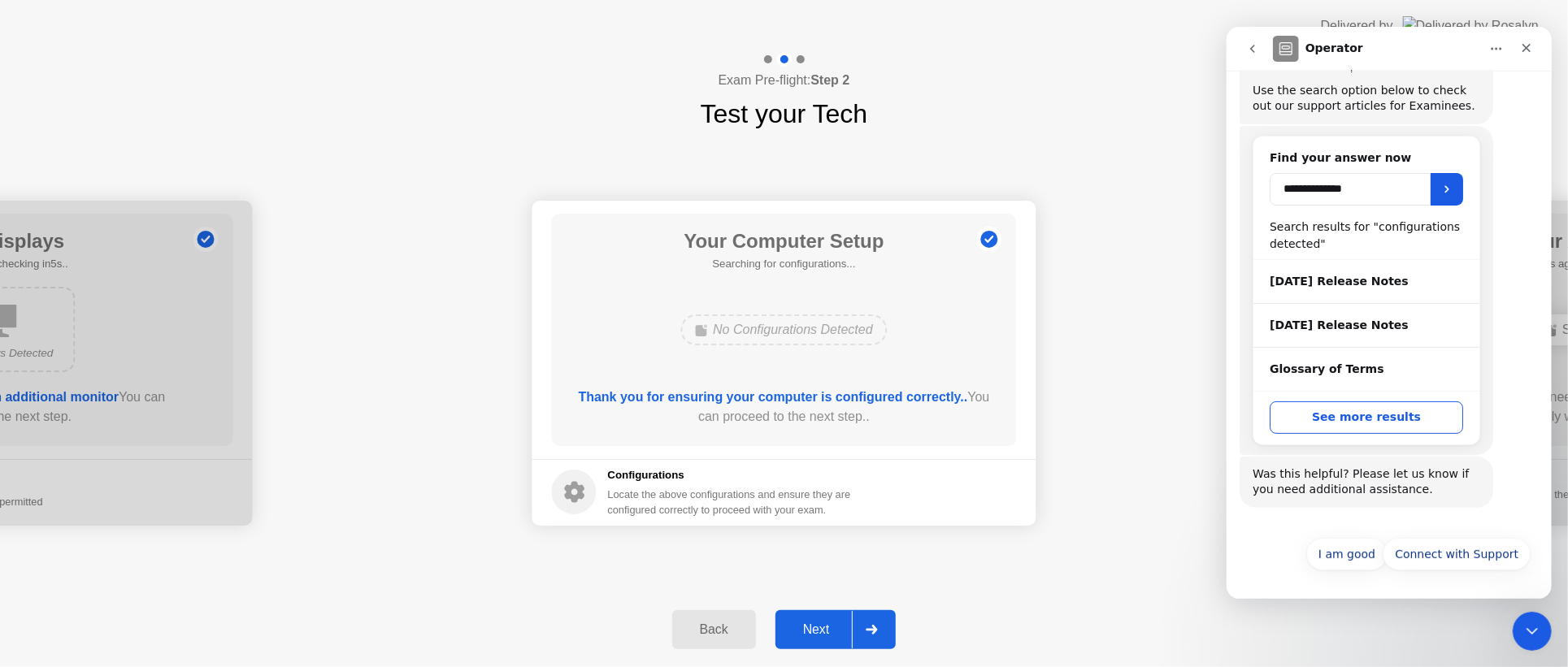
scroll to position [184, 0]
type input "**********"
click at [1388, 421] on button "See more results" at bounding box center [1366, 419] width 194 height 33
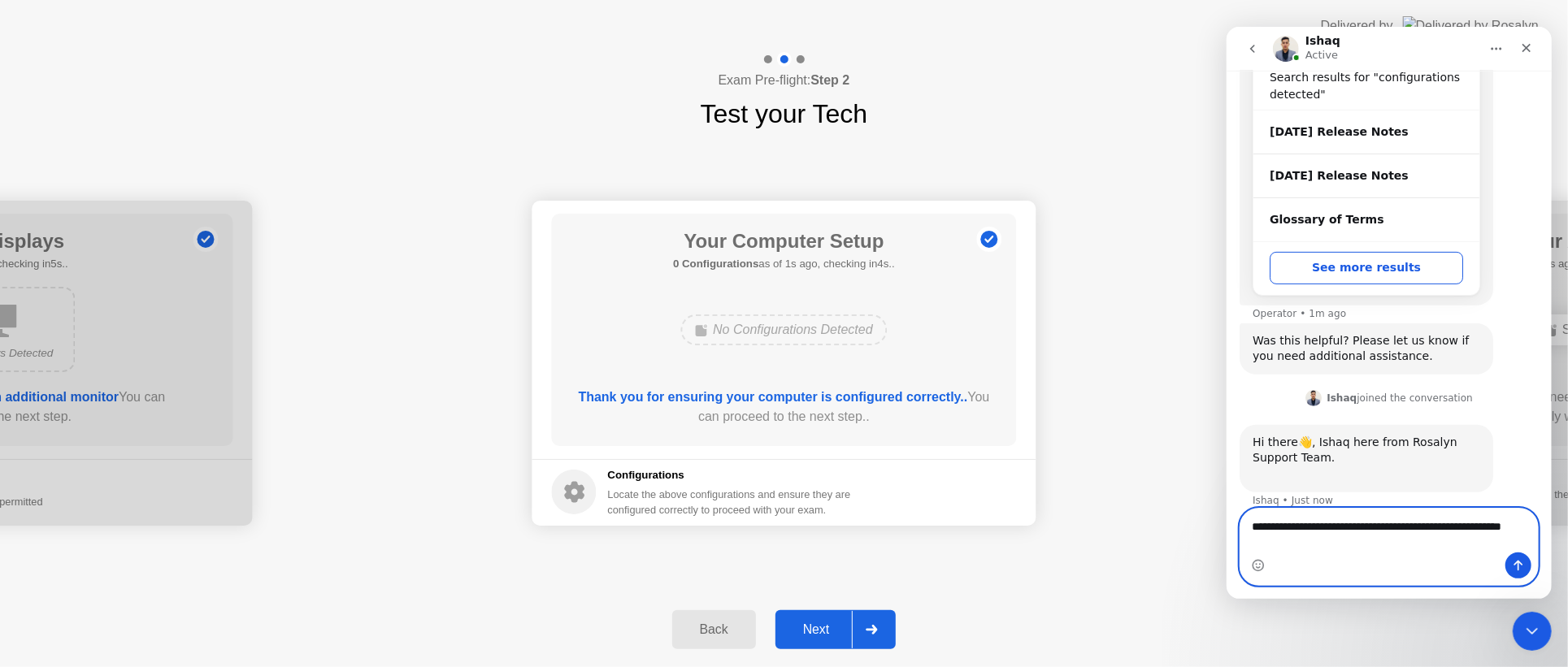
scroll to position [352, 0]
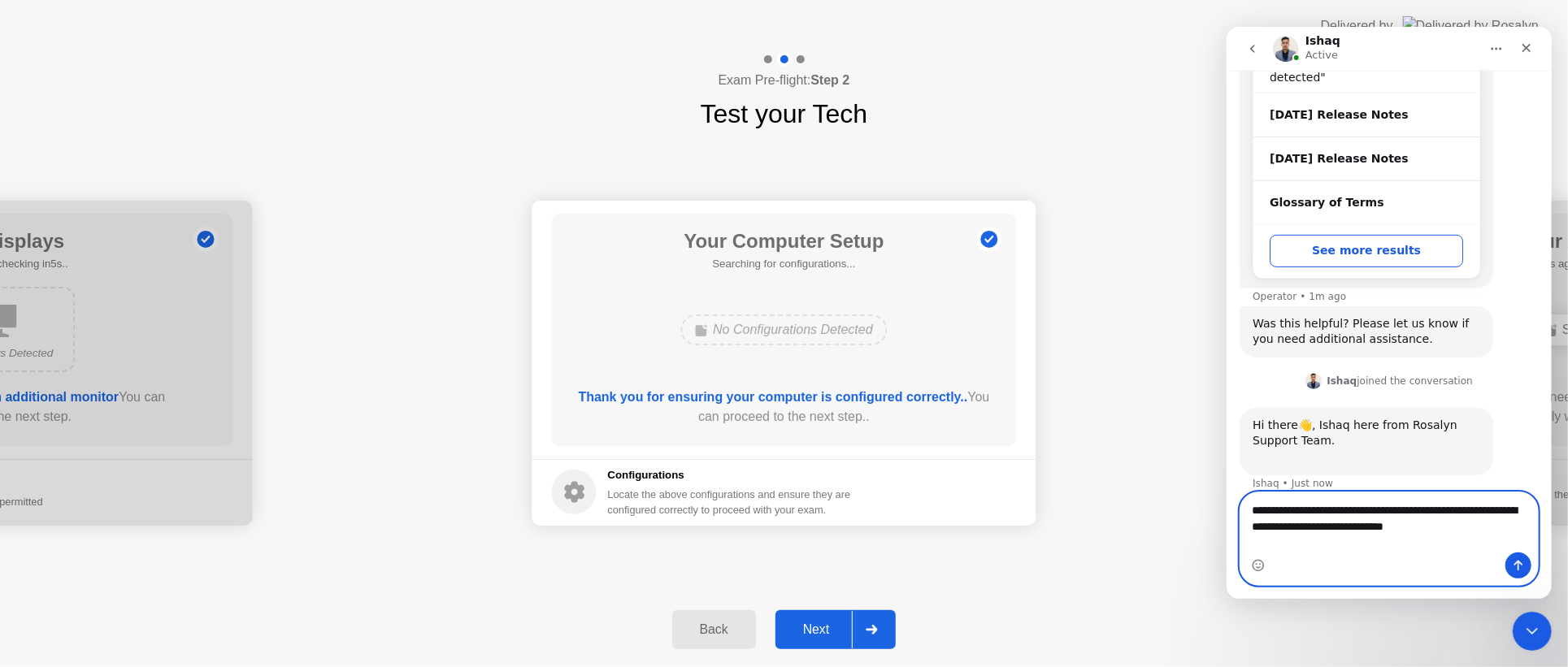
type textarea "**********"
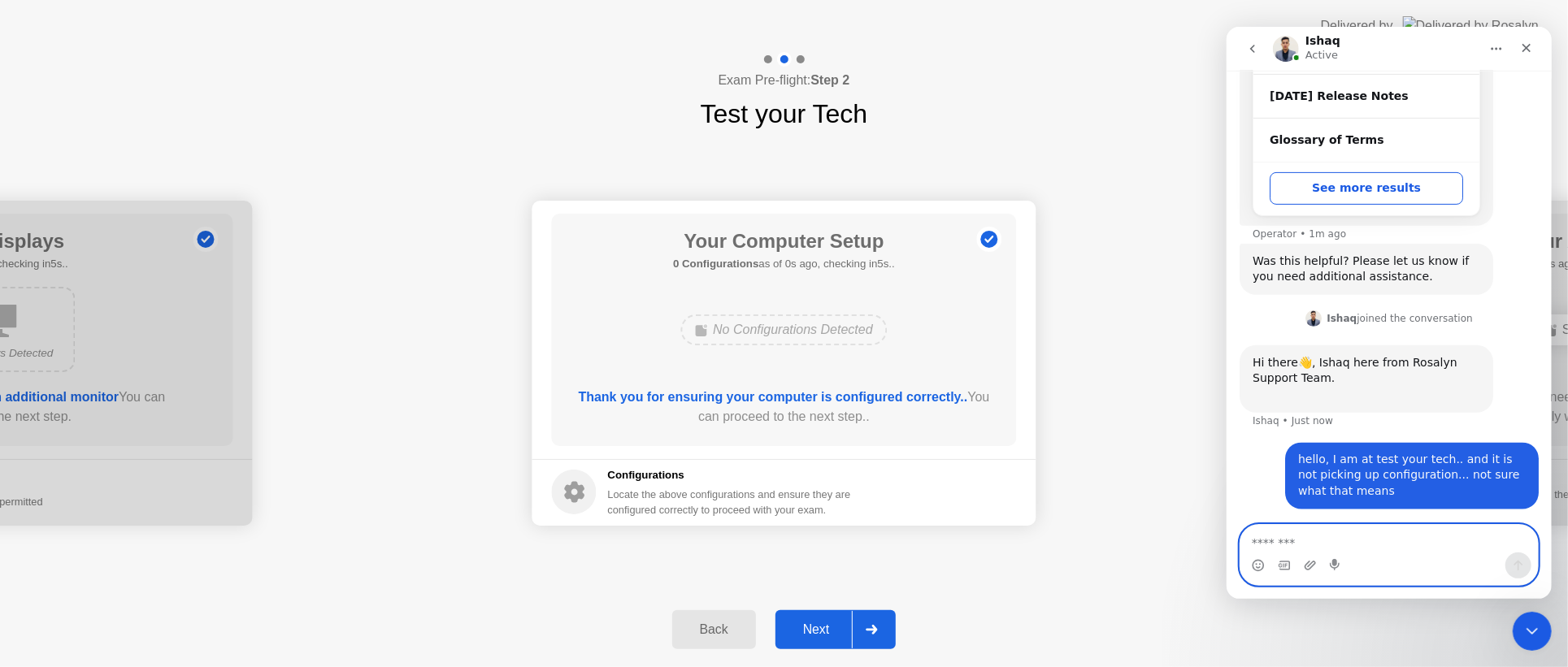
scroll to position [415, 0]
type textarea "**********"
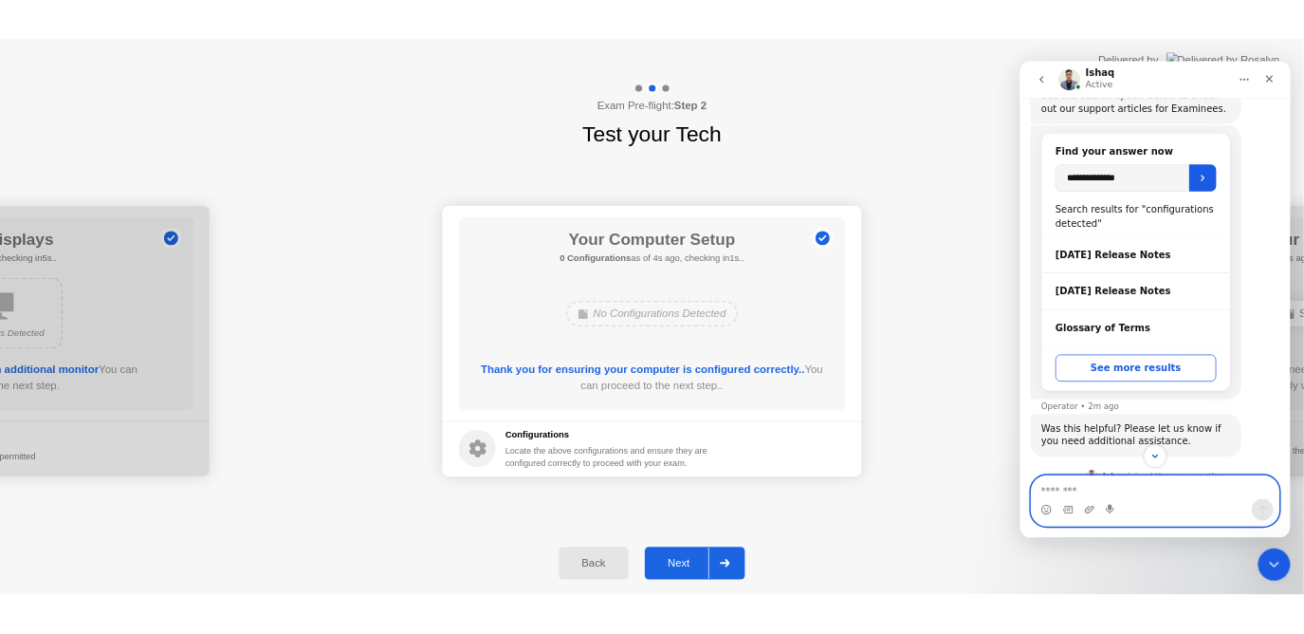
scroll to position [528, 0]
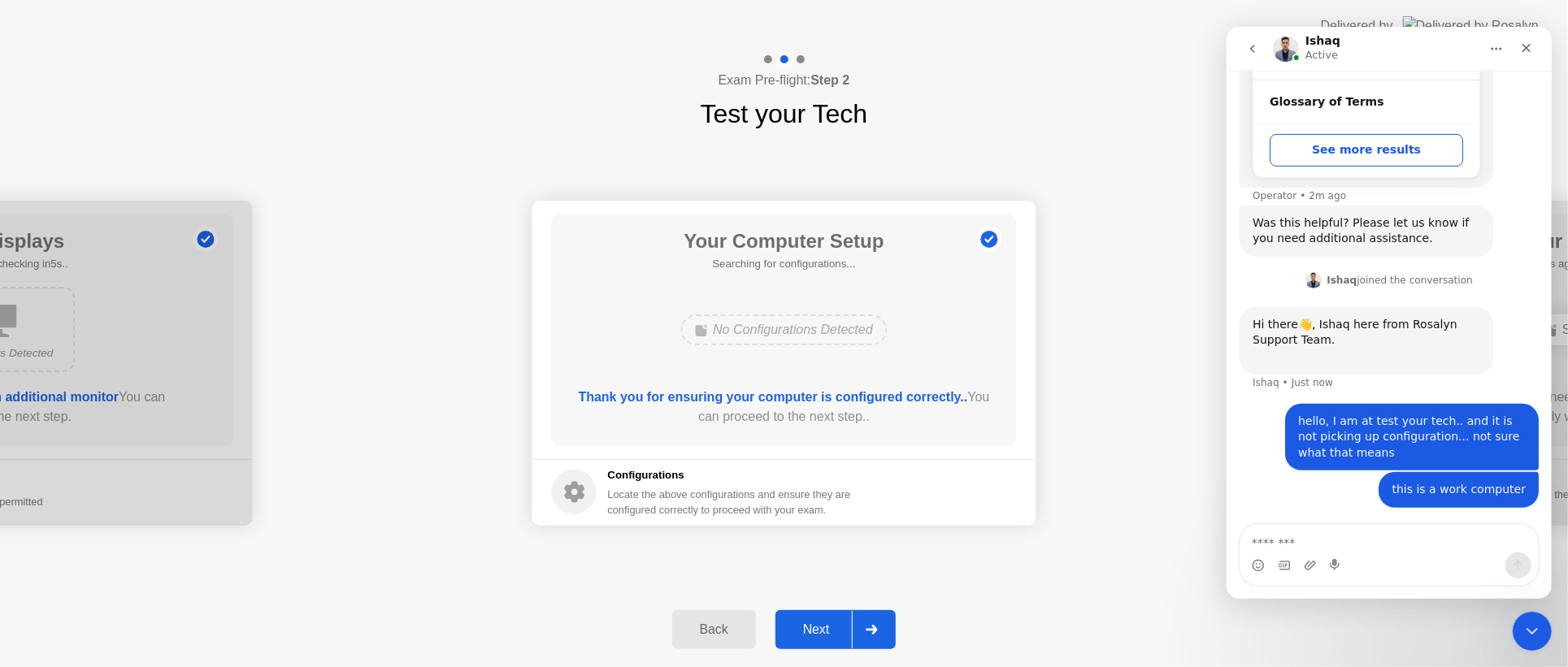
drag, startPoint x: 575, startPoint y: 228, endPoint x: 893, endPoint y: 340, distance: 337.1
click at [897, 342] on div "Your Computer Setup Searching for configurations... No Configurations Detected …" at bounding box center [784, 329] width 465 height 232
drag, startPoint x: 674, startPoint y: 243, endPoint x: 788, endPoint y: 252, distance: 114.4
click at [788, 252] on h1 "Your Computer Setup" at bounding box center [783, 241] width 222 height 29
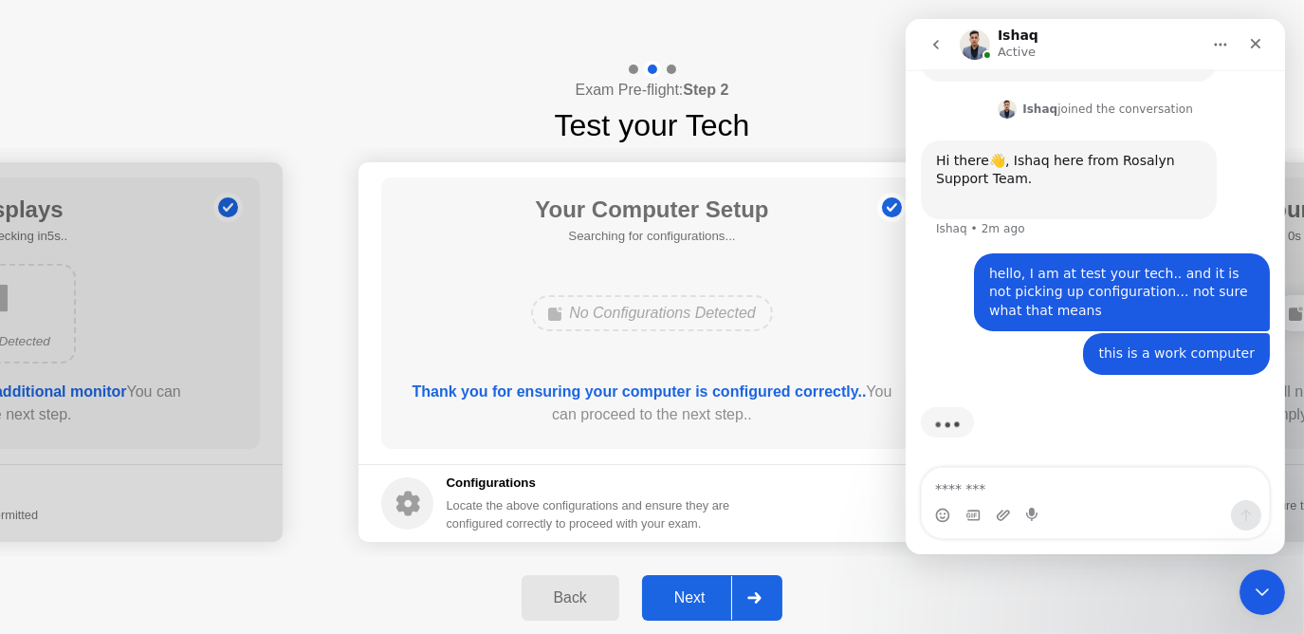
scroll to position [660, 0]
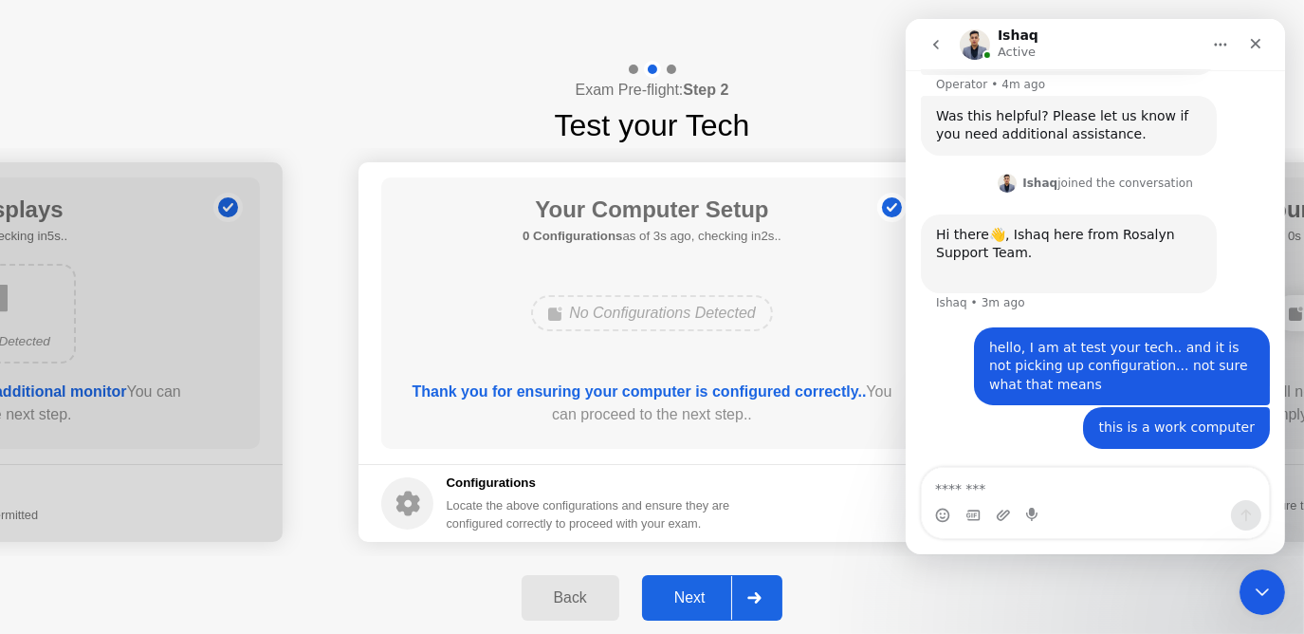
click at [288, 560] on div "Back Next" at bounding box center [652, 597] width 1304 height 83
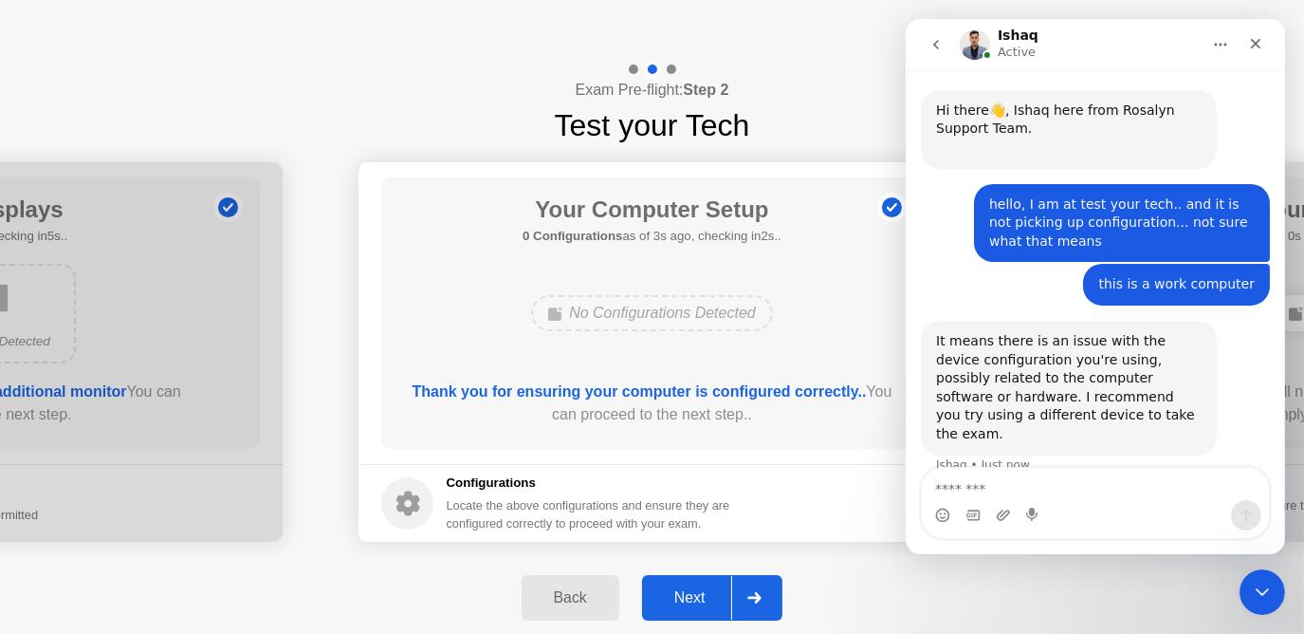
scroll to position [791, 0]
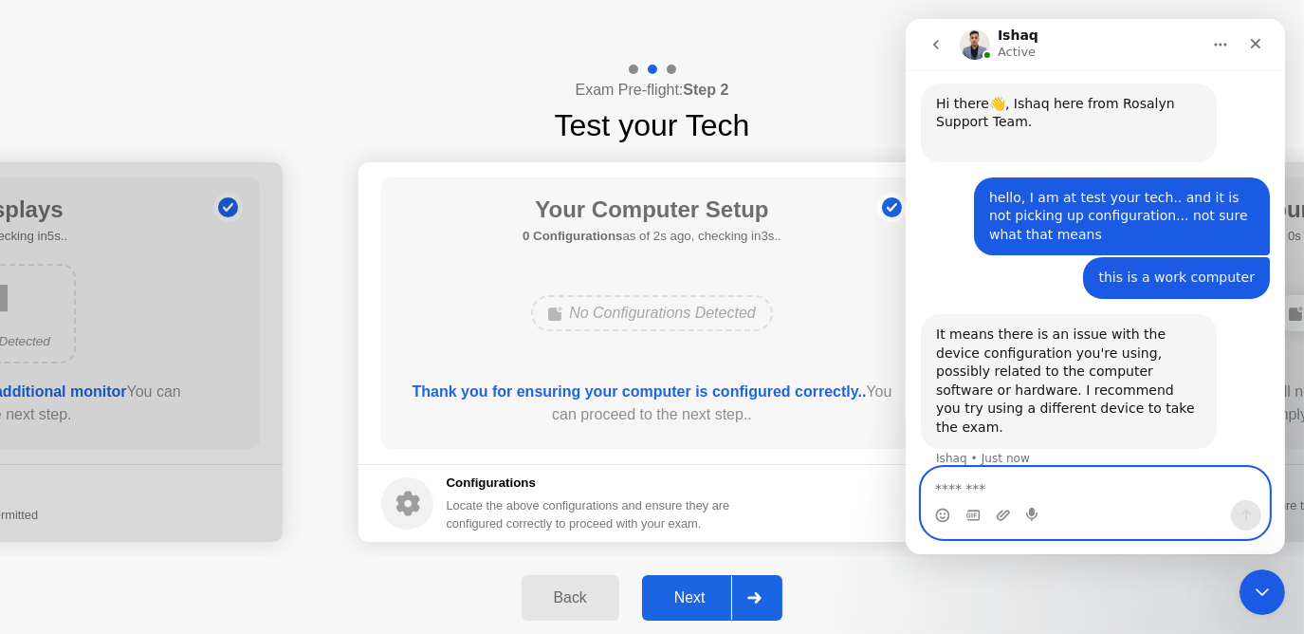
click at [1002, 486] on textarea "Message…" at bounding box center [1095, 484] width 348 height 32
type textarea "******"
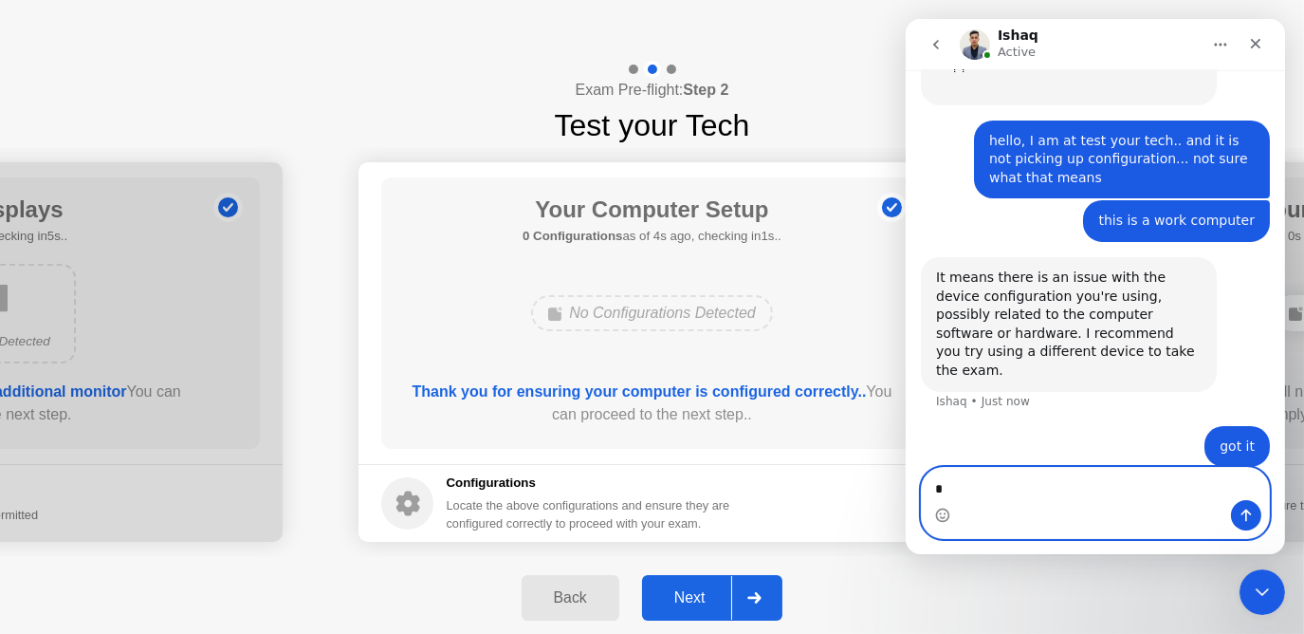
type textarea "**"
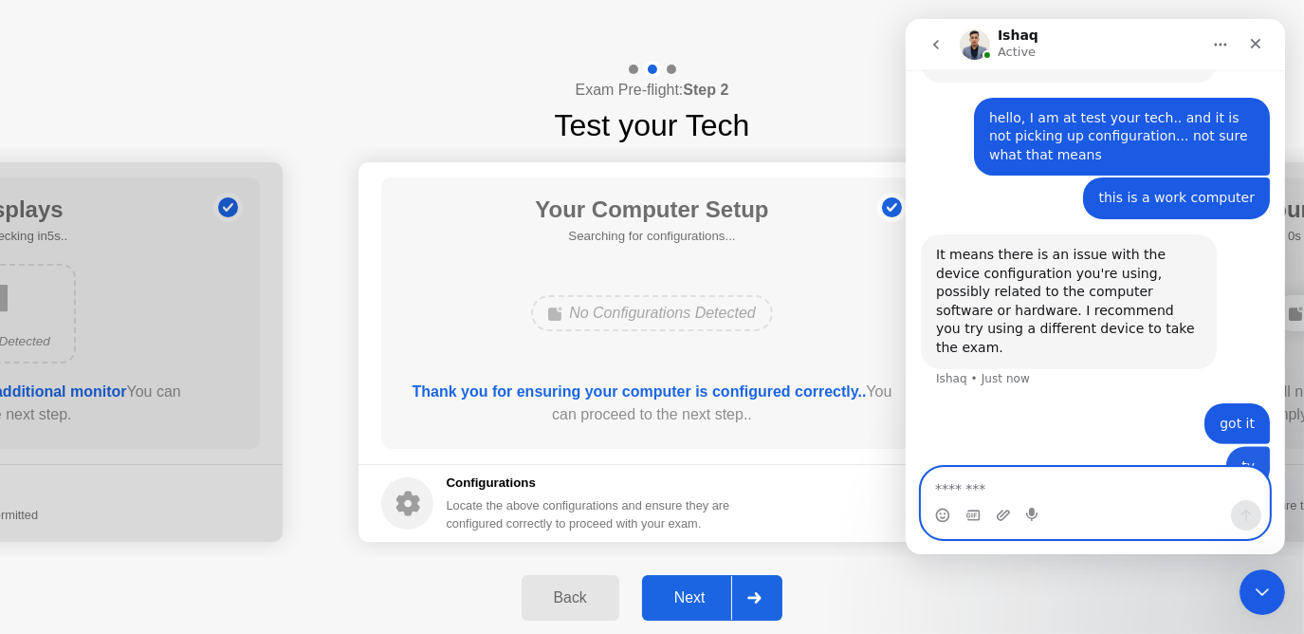
scroll to position [891, 0]
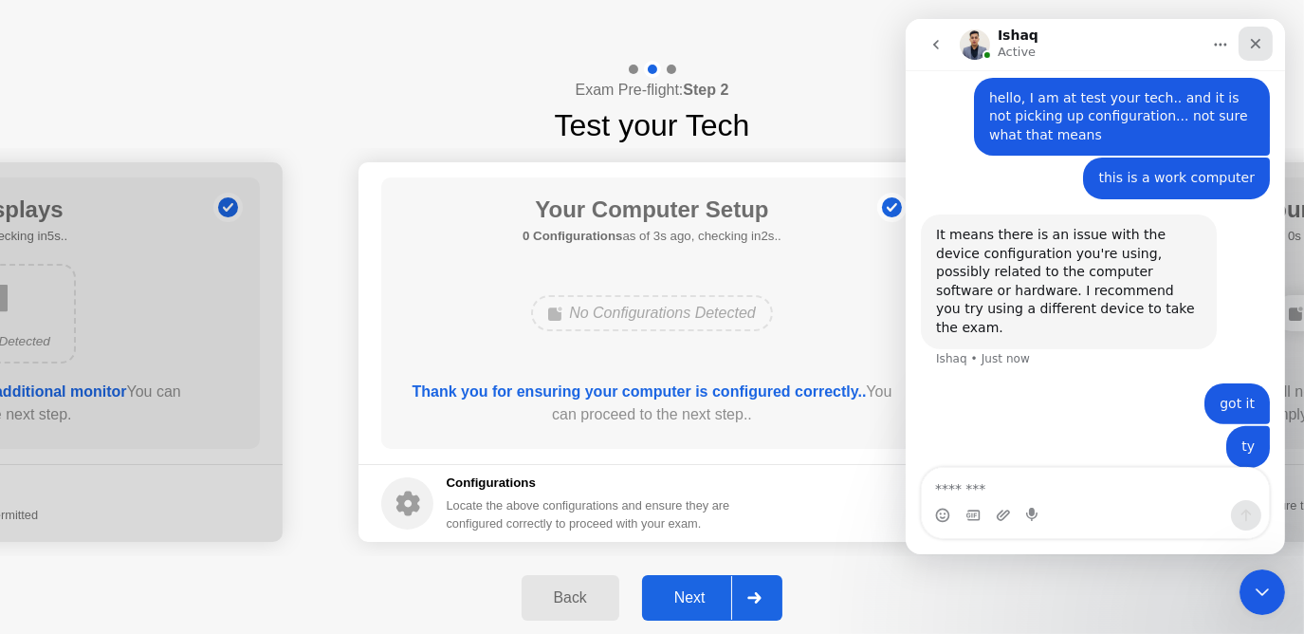
click at [1259, 40] on icon "Close" at bounding box center [1254, 43] width 15 height 15
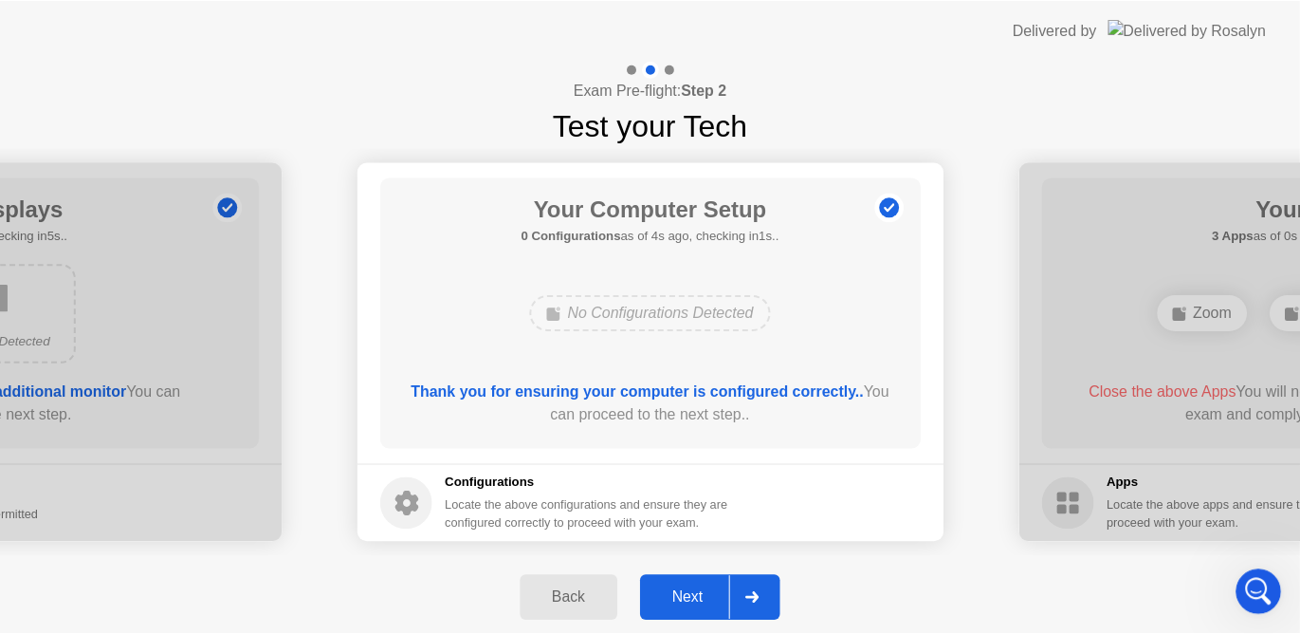
scroll to position [873, 0]
